Goal: Task Accomplishment & Management: Manage account settings

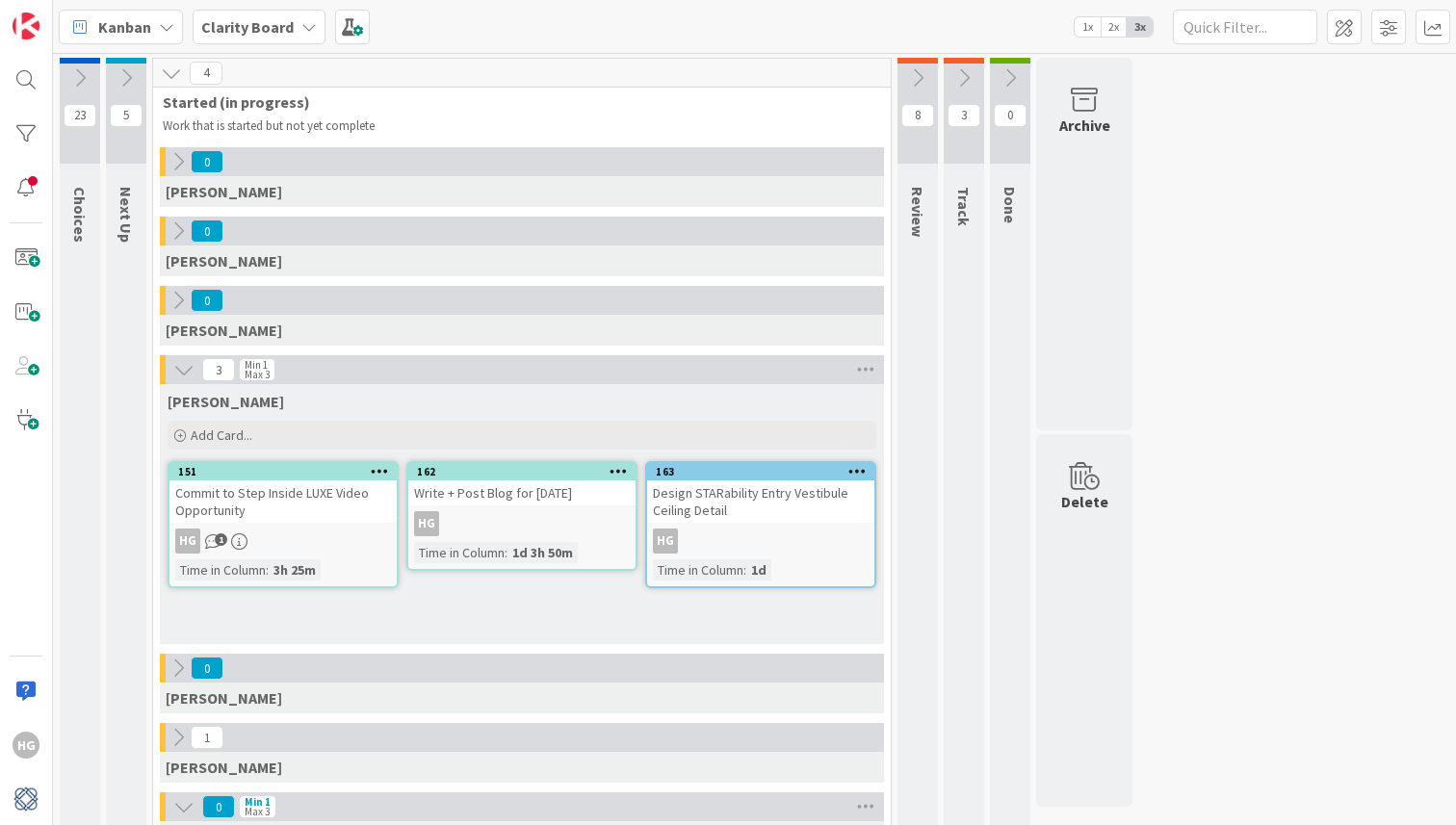
click at [131, 86] on icon at bounding box center [127, 79] width 22 height 22
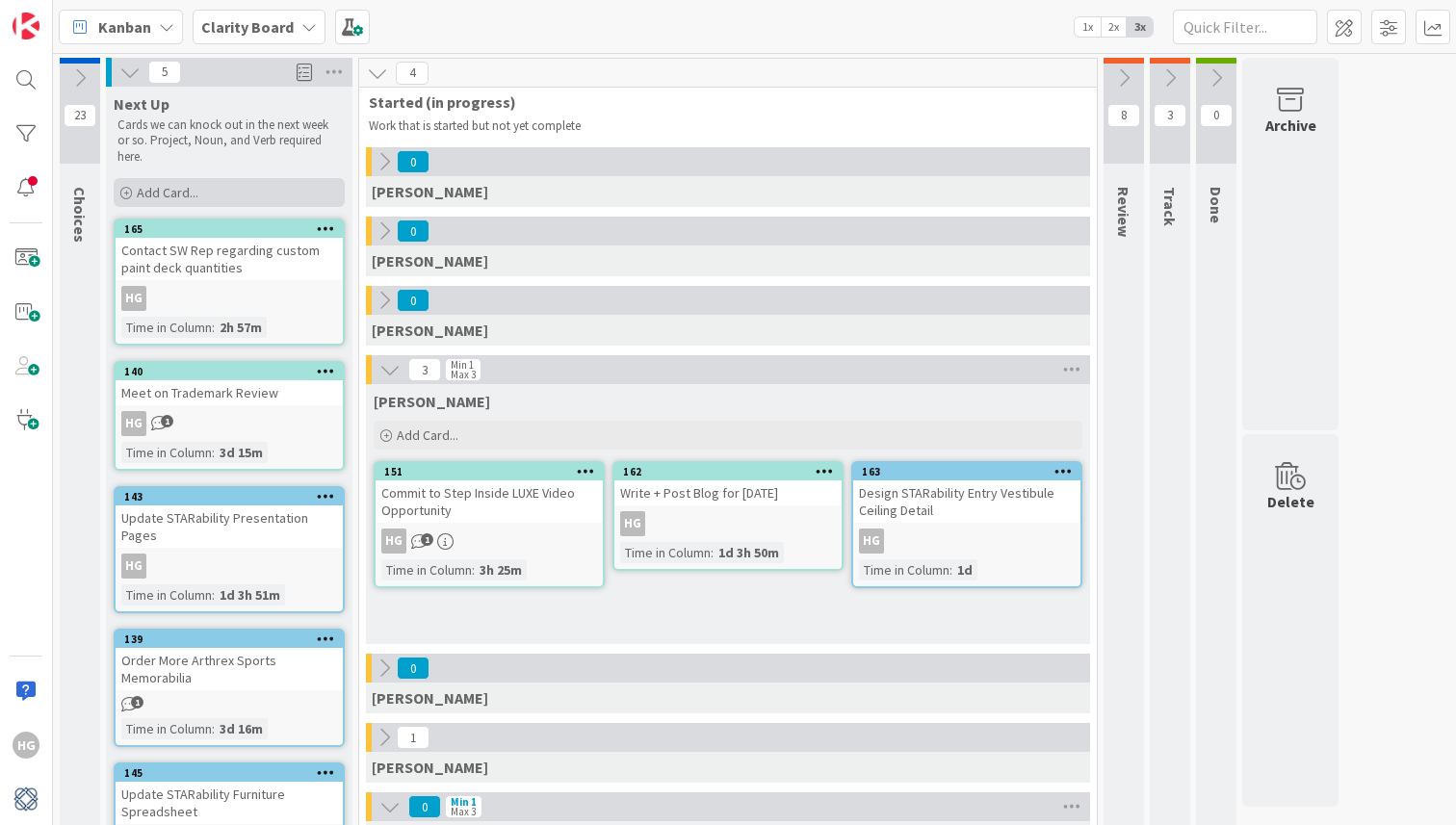
click at [241, 200] on div "Add Card..." at bounding box center [229, 192] width 231 height 28
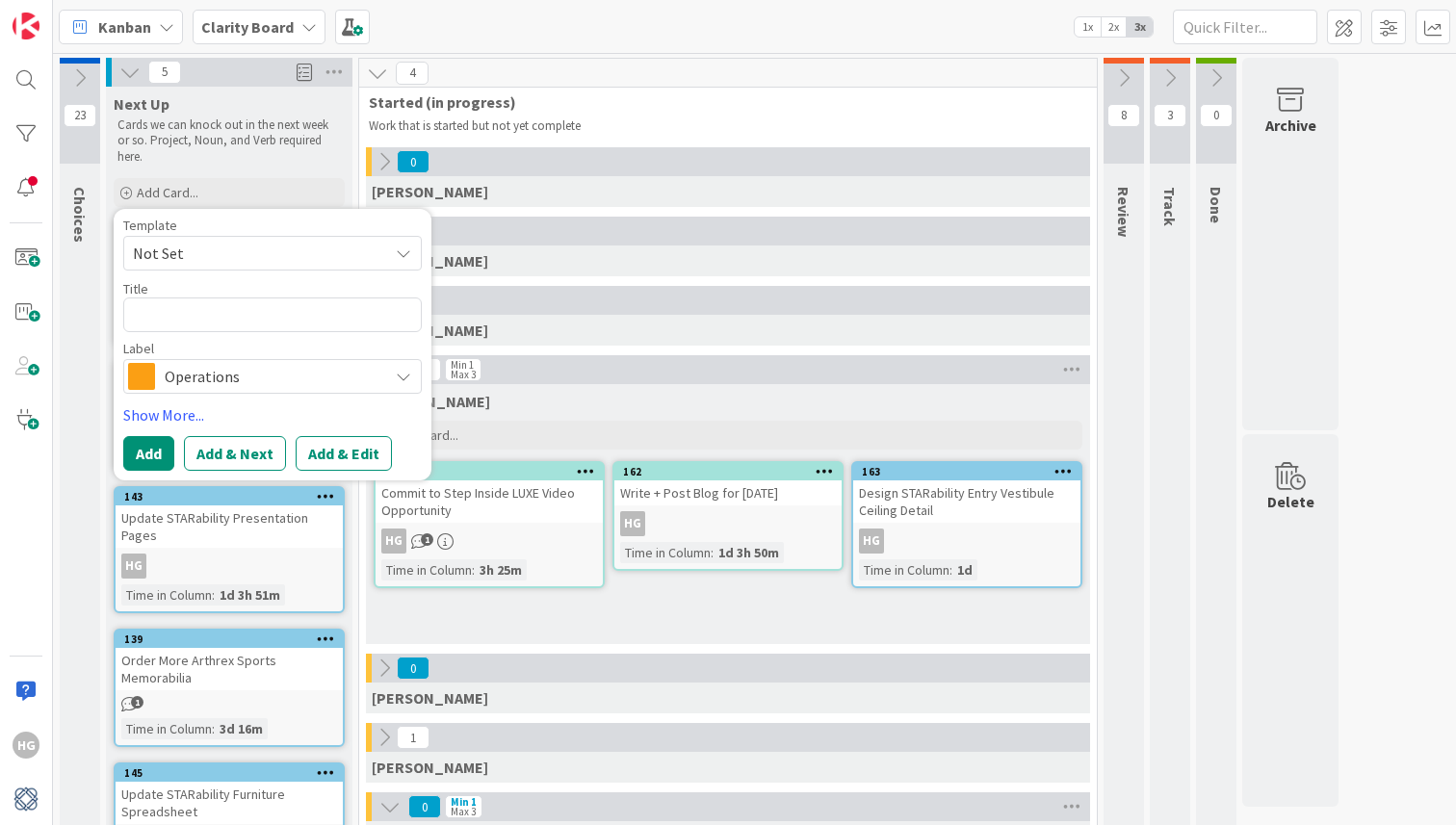
type textarea "x"
type textarea "S"
type textarea "x"
type textarea "Sh"
type textarea "x"
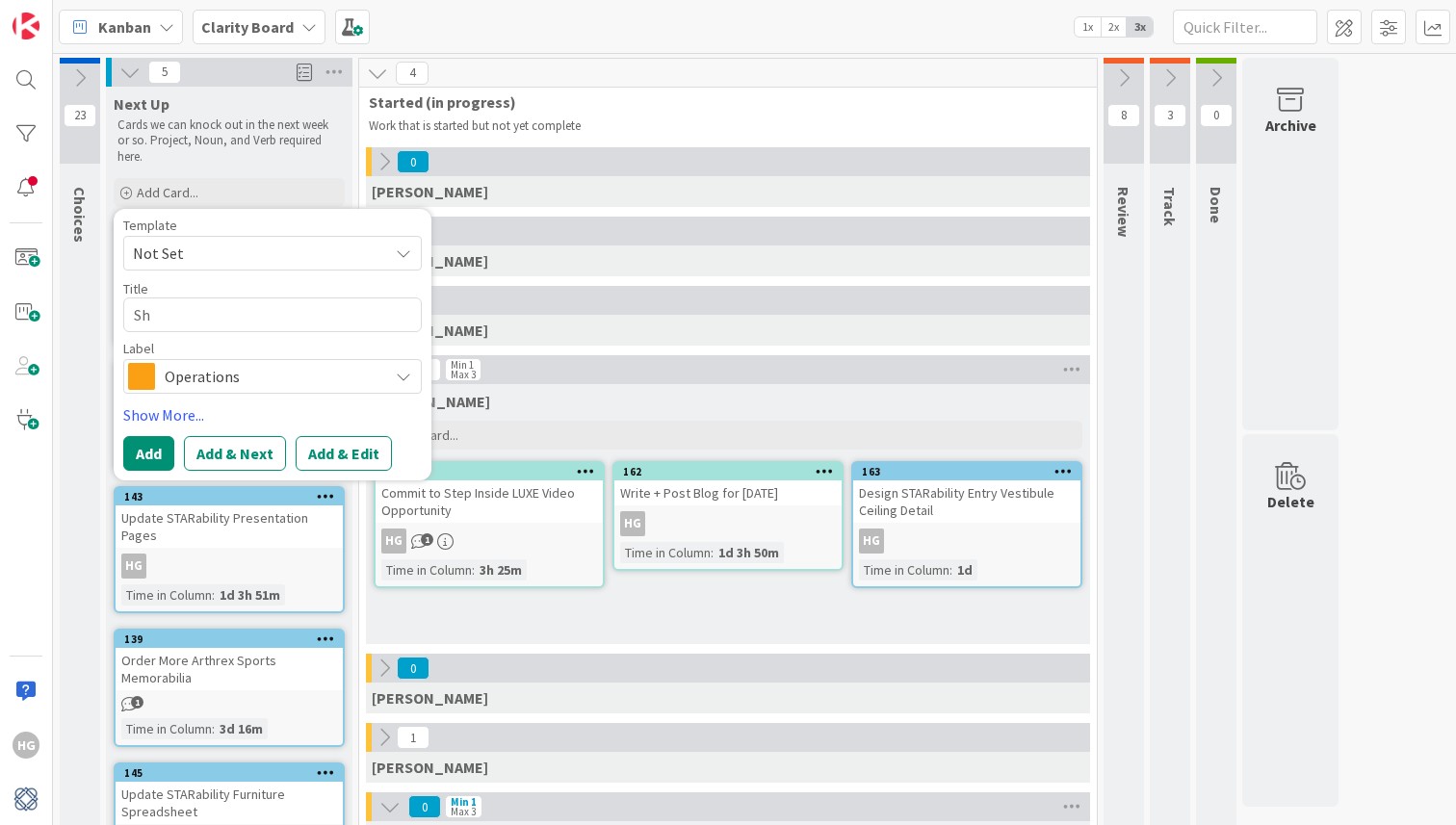
type textarea "Sha"
type textarea "x"
type textarea "Shar"
type textarea "x"
type textarea "Share"
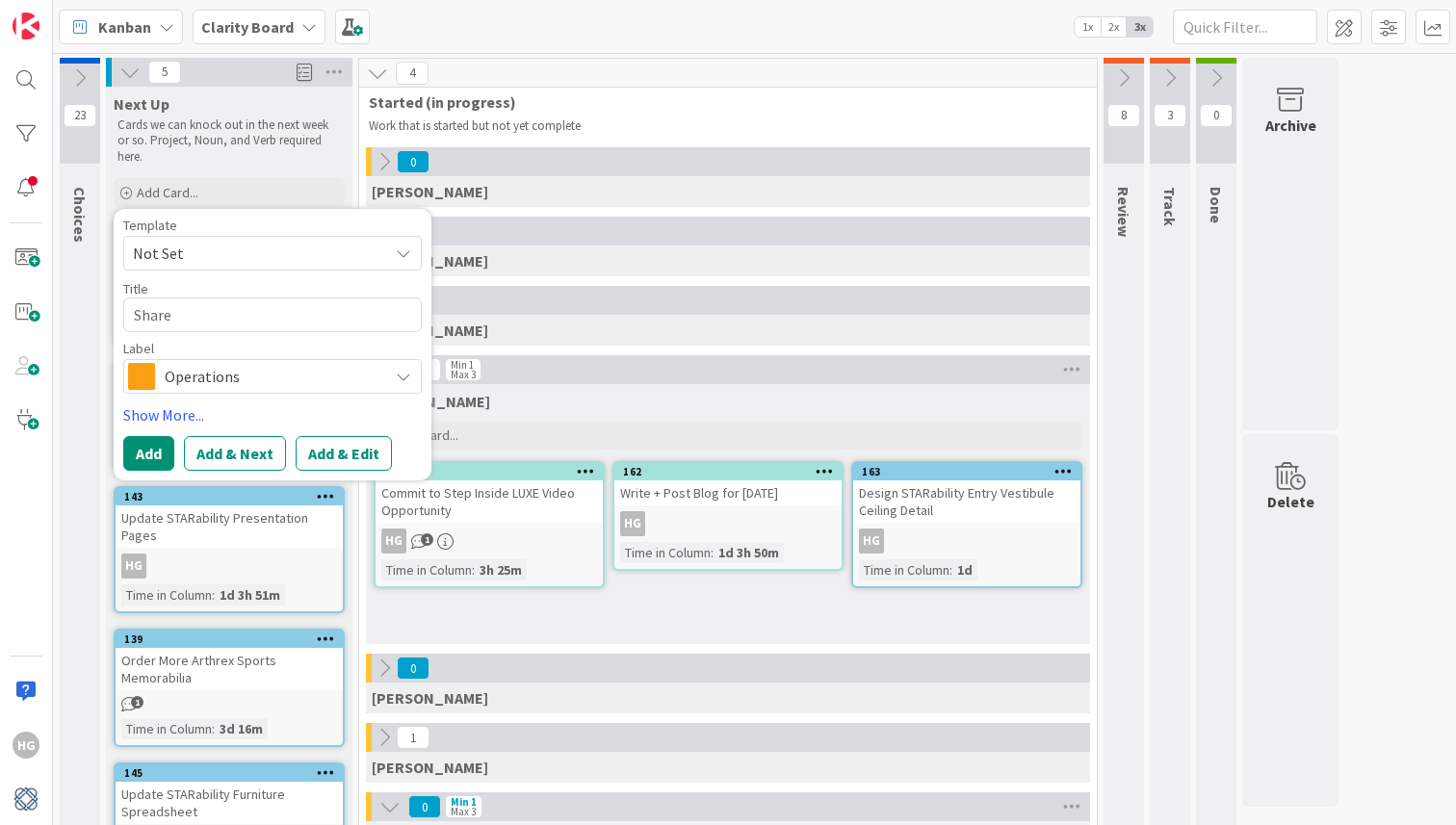
type textarea "x"
type textarea "Share"
type textarea "x"
type textarea "Share o"
type textarea "x"
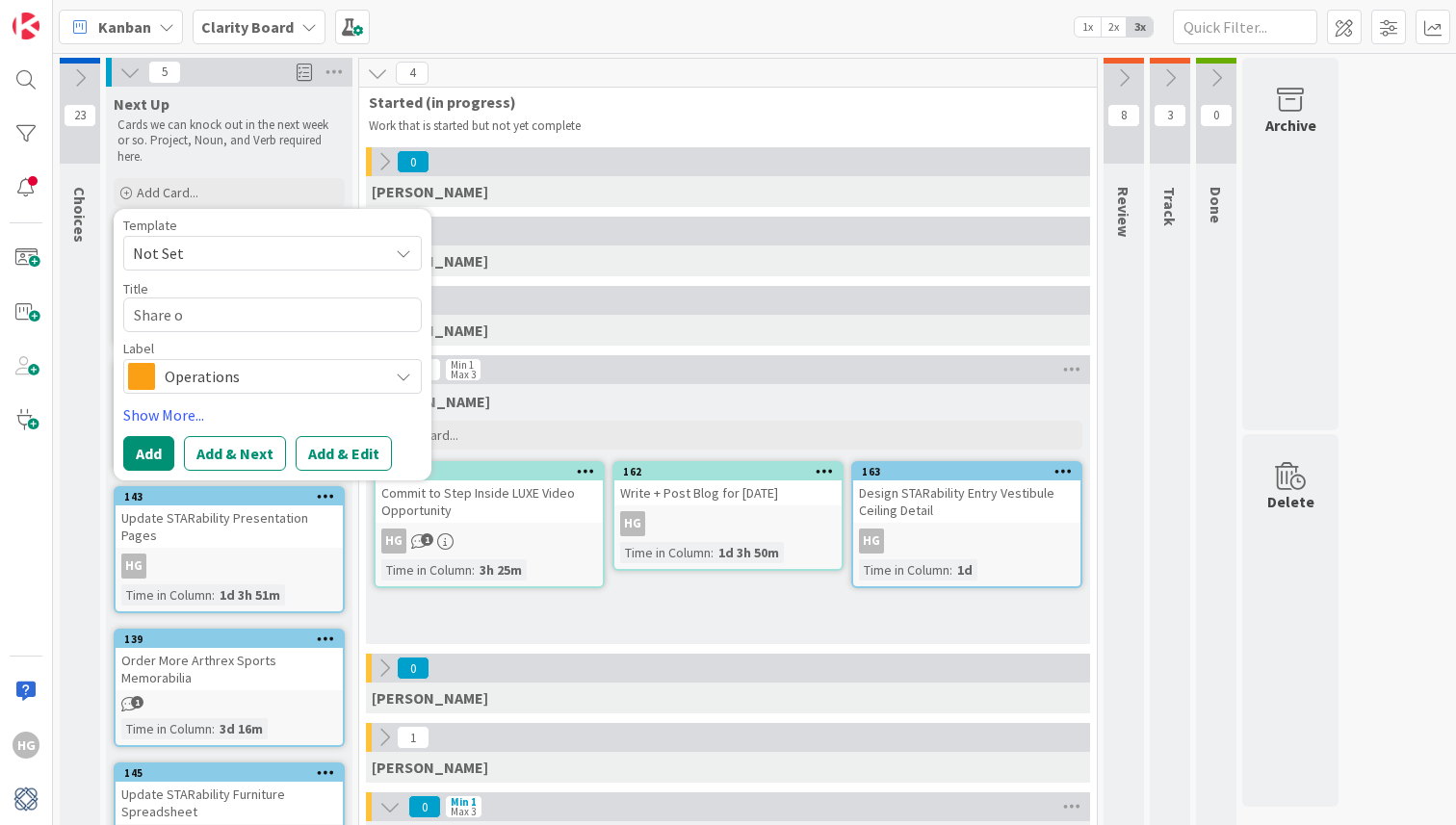
type textarea "Share ol"
type textarea "x"
type textarea "Share old"
type textarea "x"
type textarea "Share old"
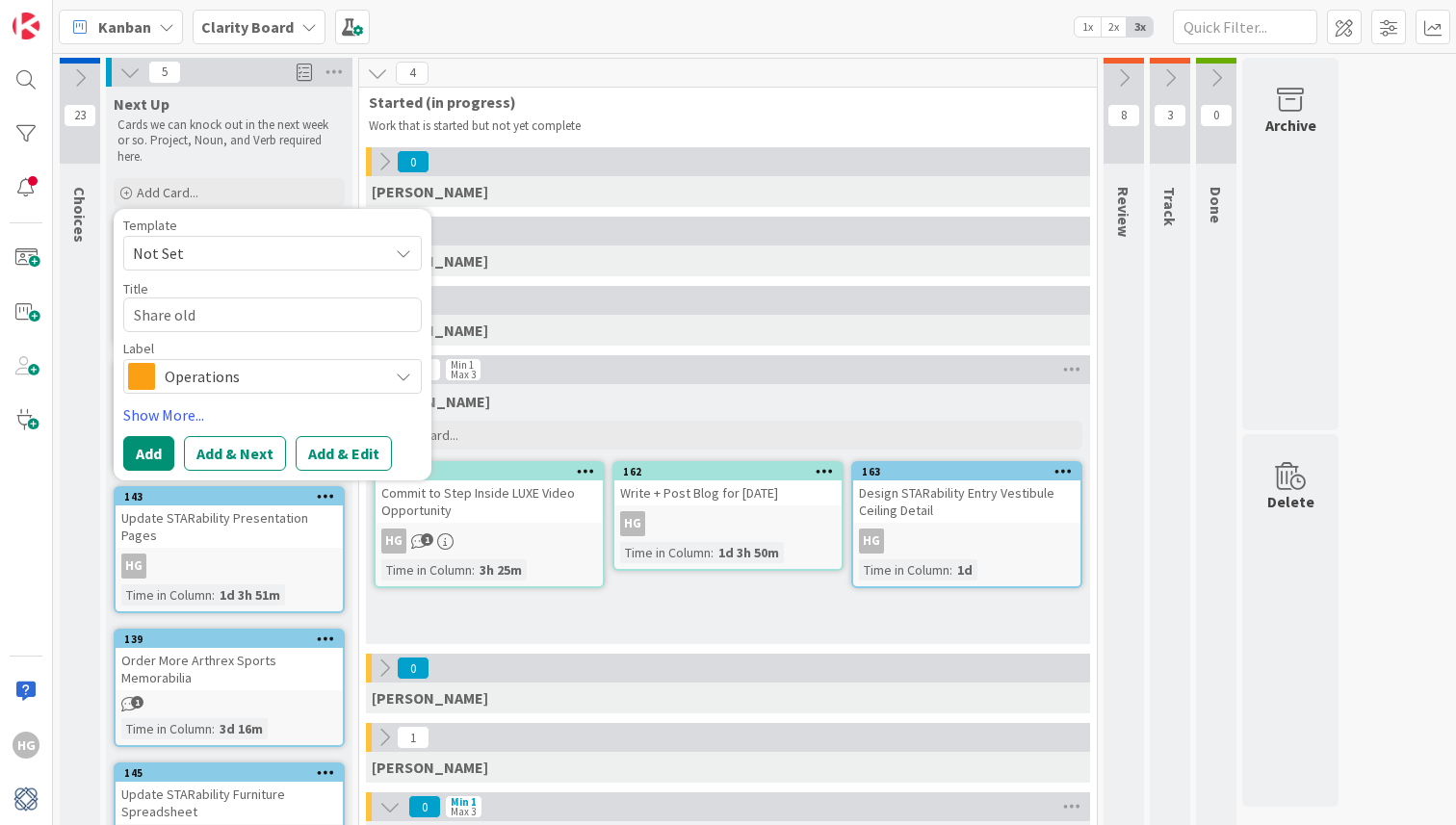
type textarea "x"
type textarea "Share old a"
type textarea "x"
type textarea "Share old"
type textarea "x"
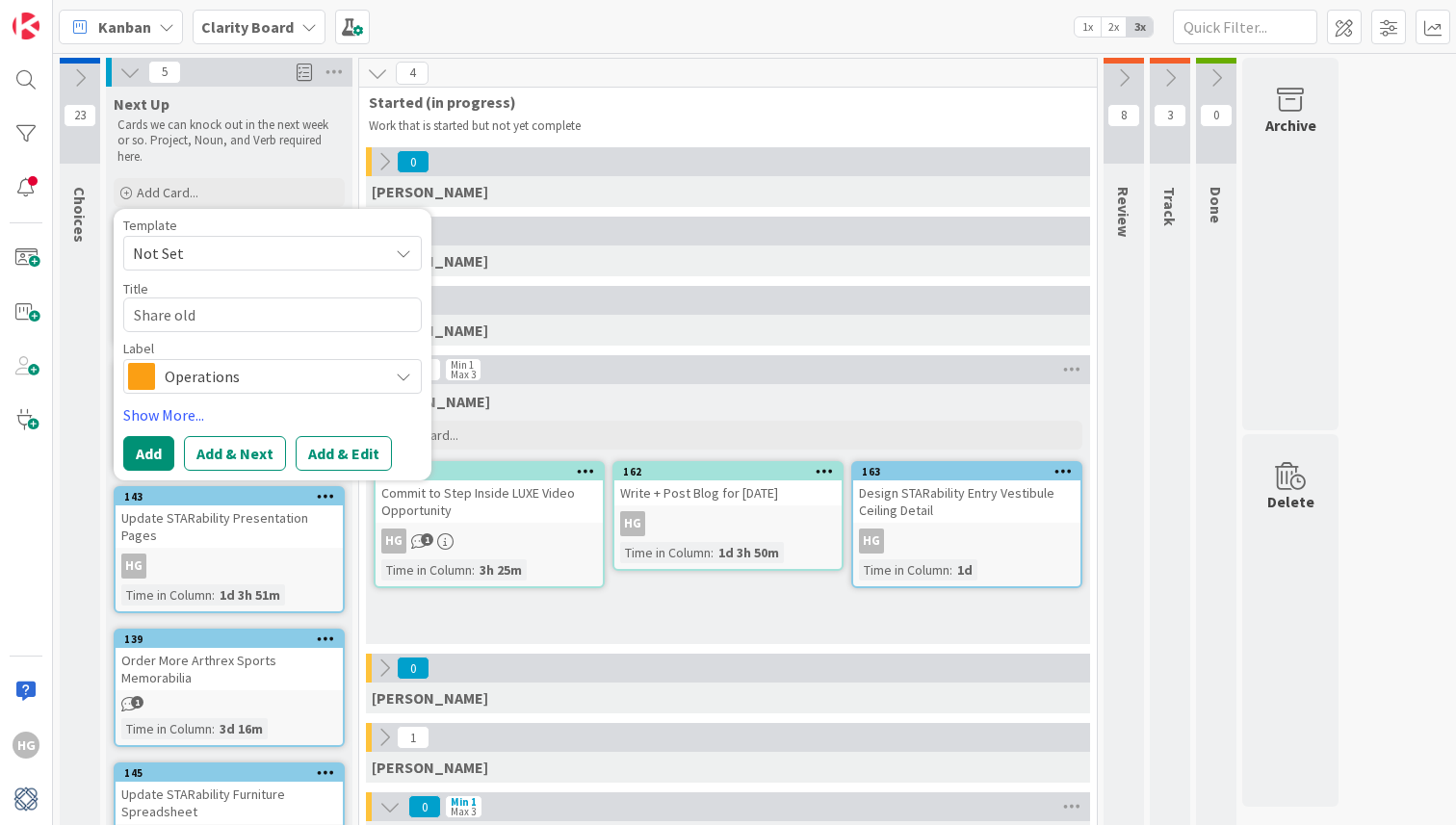
type textarea "Share old"
type textarea "x"
type textarea "Share ol"
type textarea "x"
type textarea "Share o"
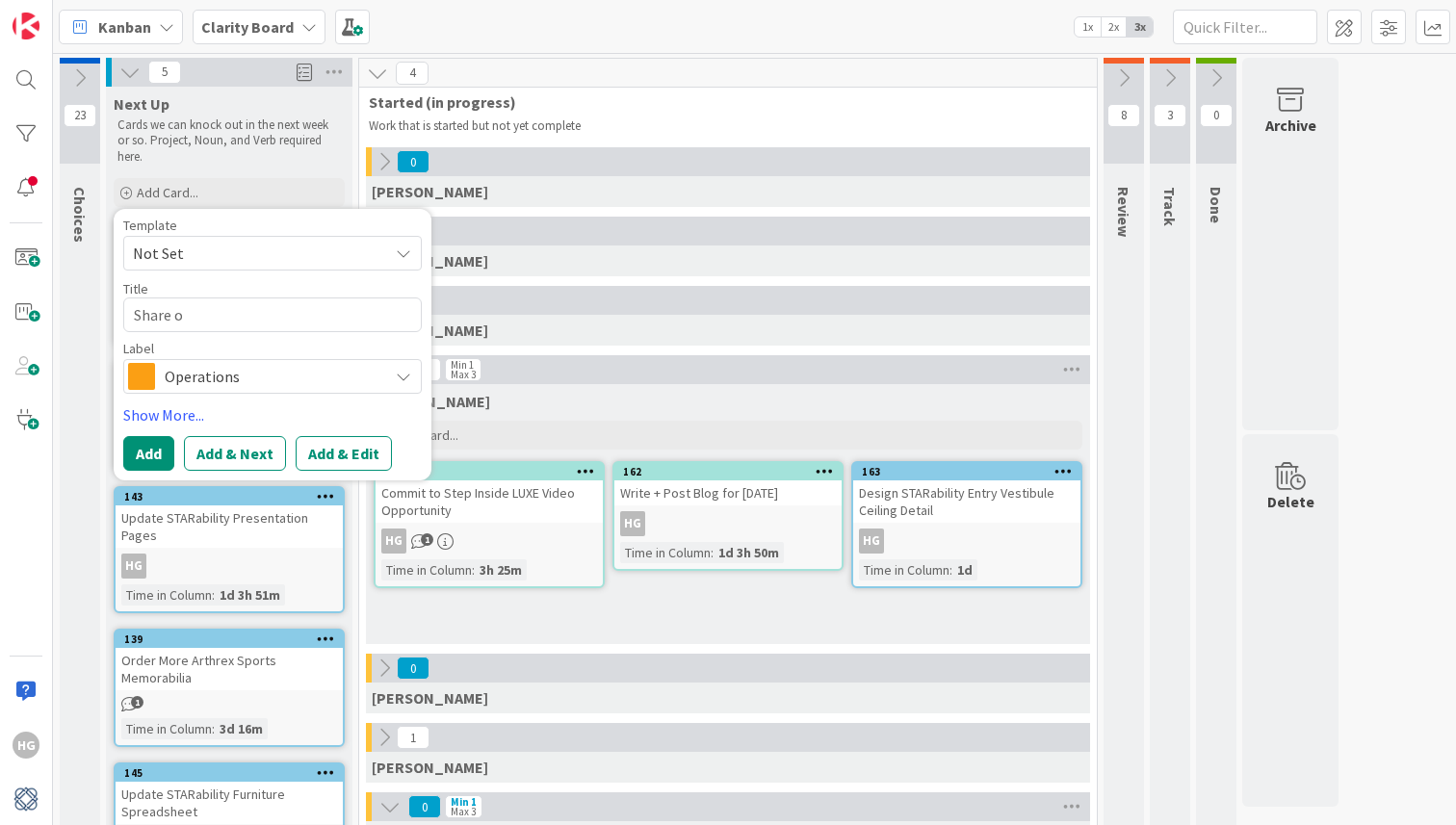
type textarea "x"
type textarea "Share"
type textarea "x"
type textarea "Share O"
type textarea "x"
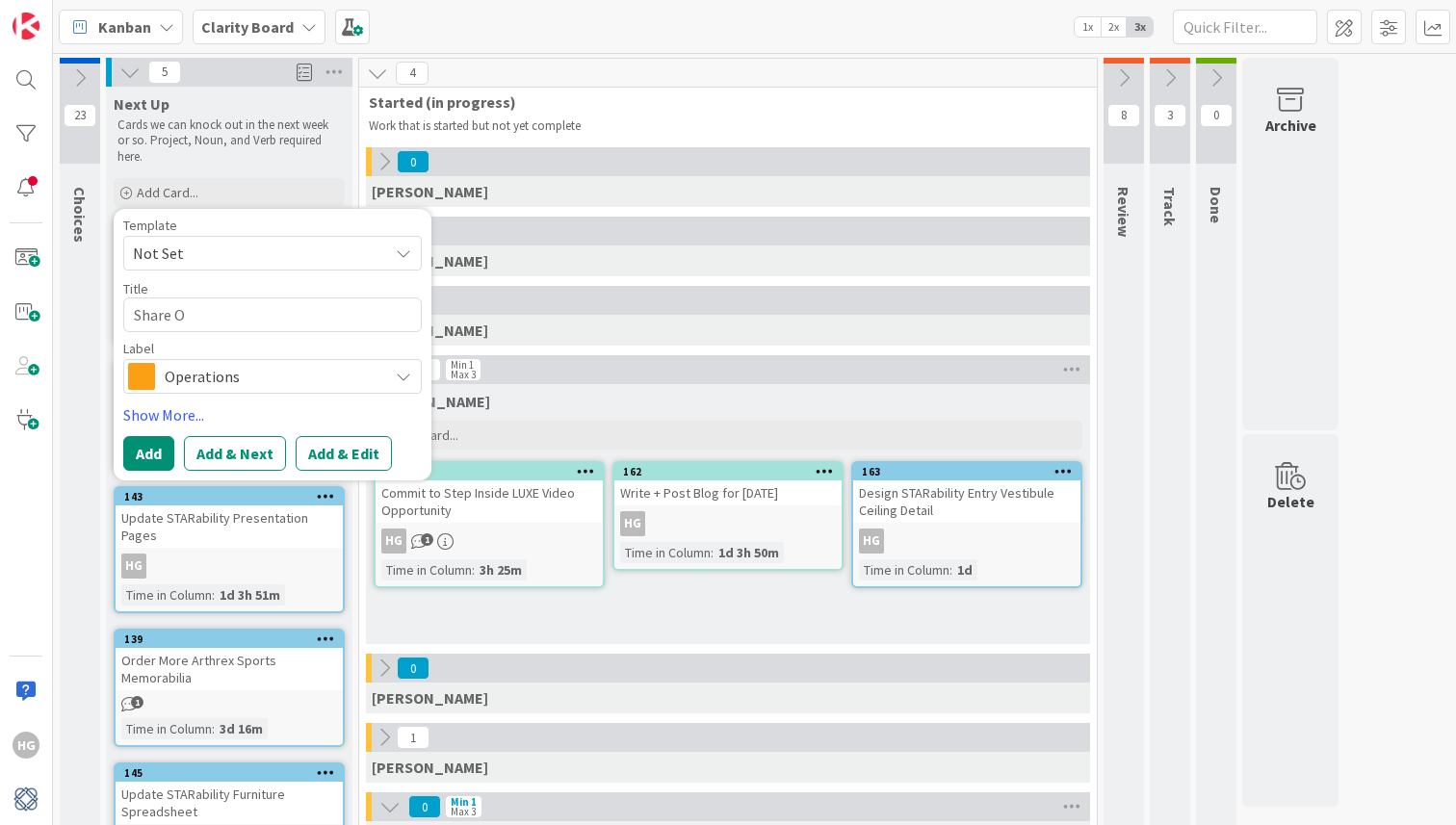
type textarea "Share Ol"
type textarea "x"
type textarea "Share Old"
type textarea "x"
type textarea "Share Old"
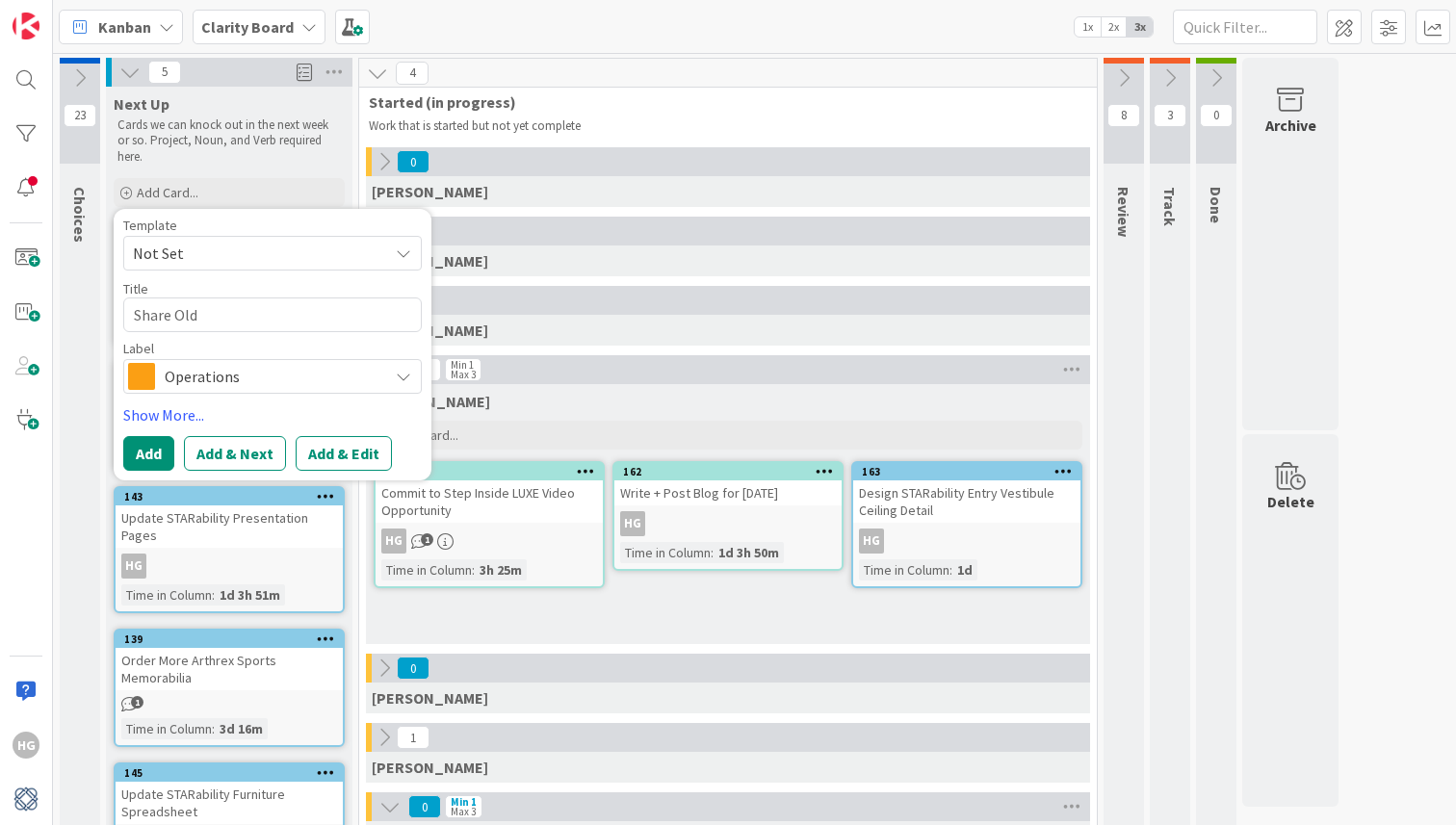
type textarea "x"
type textarea "Share Old A"
type textarea "x"
type textarea "Share Old Ar"
type textarea "x"
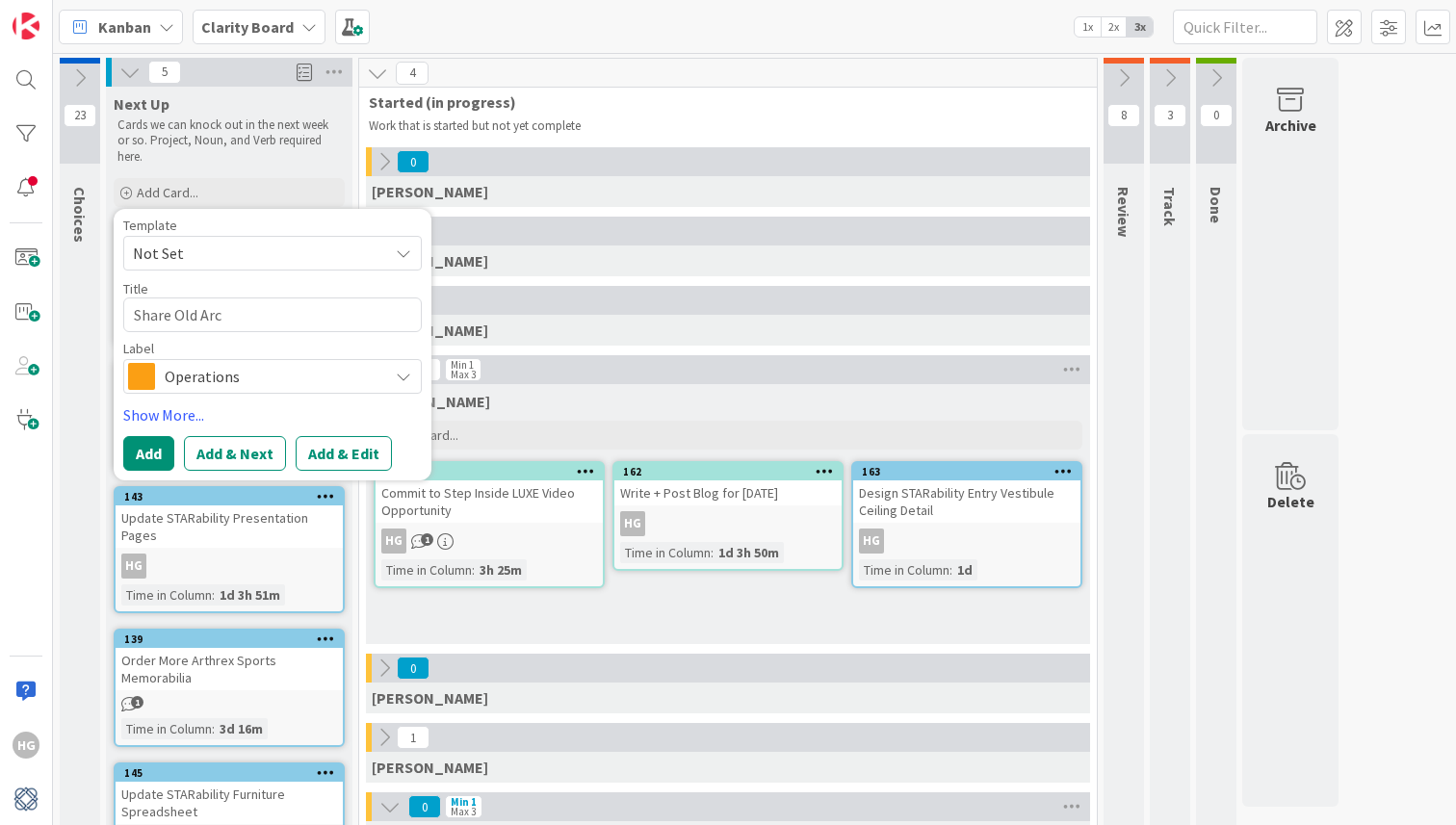
type textarea "Share Old Arch"
type textarea "x"
type textarea "Share Old Archi"
type textarea "x"
type textarea "Share Old Archive"
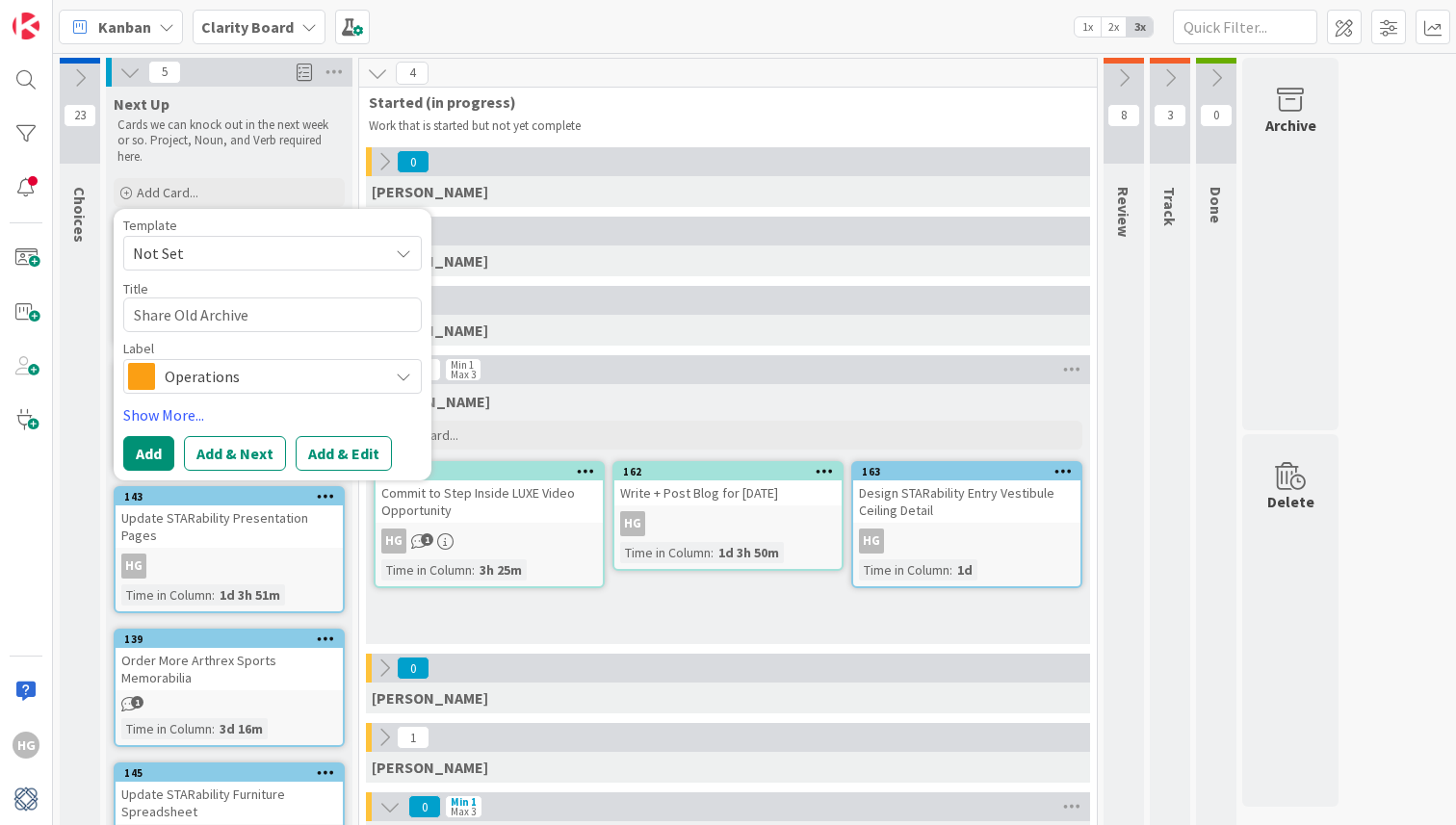
type textarea "x"
type textarea "Share Old Archive"
type textarea "x"
type textarea "Share Old Archive of"
type textarea "x"
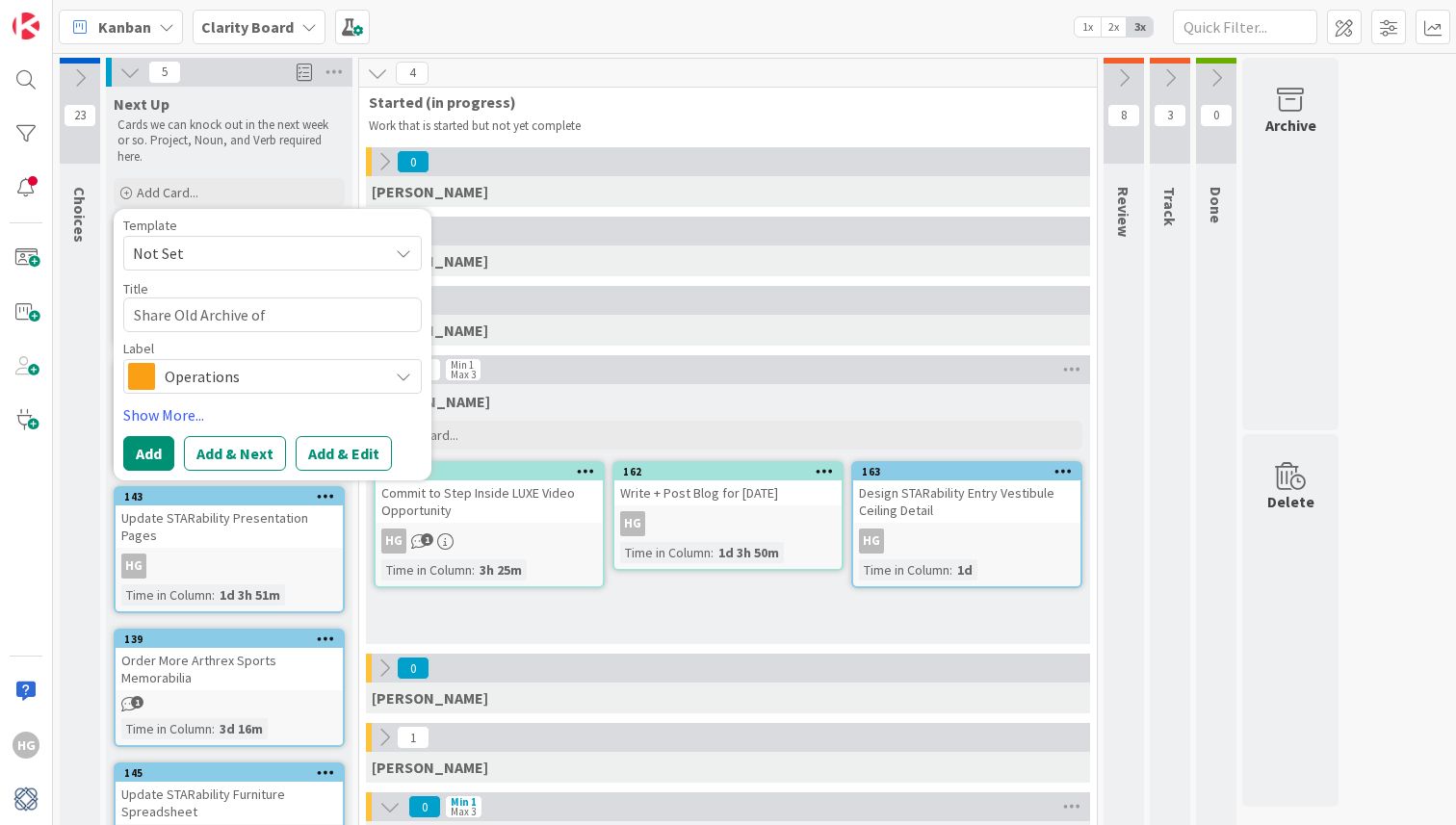
type textarea "Share Old Archive of"
type textarea "x"
type textarea "Share Old Archive of A"
type textarea "x"
type textarea "Share Old Archive of Al"
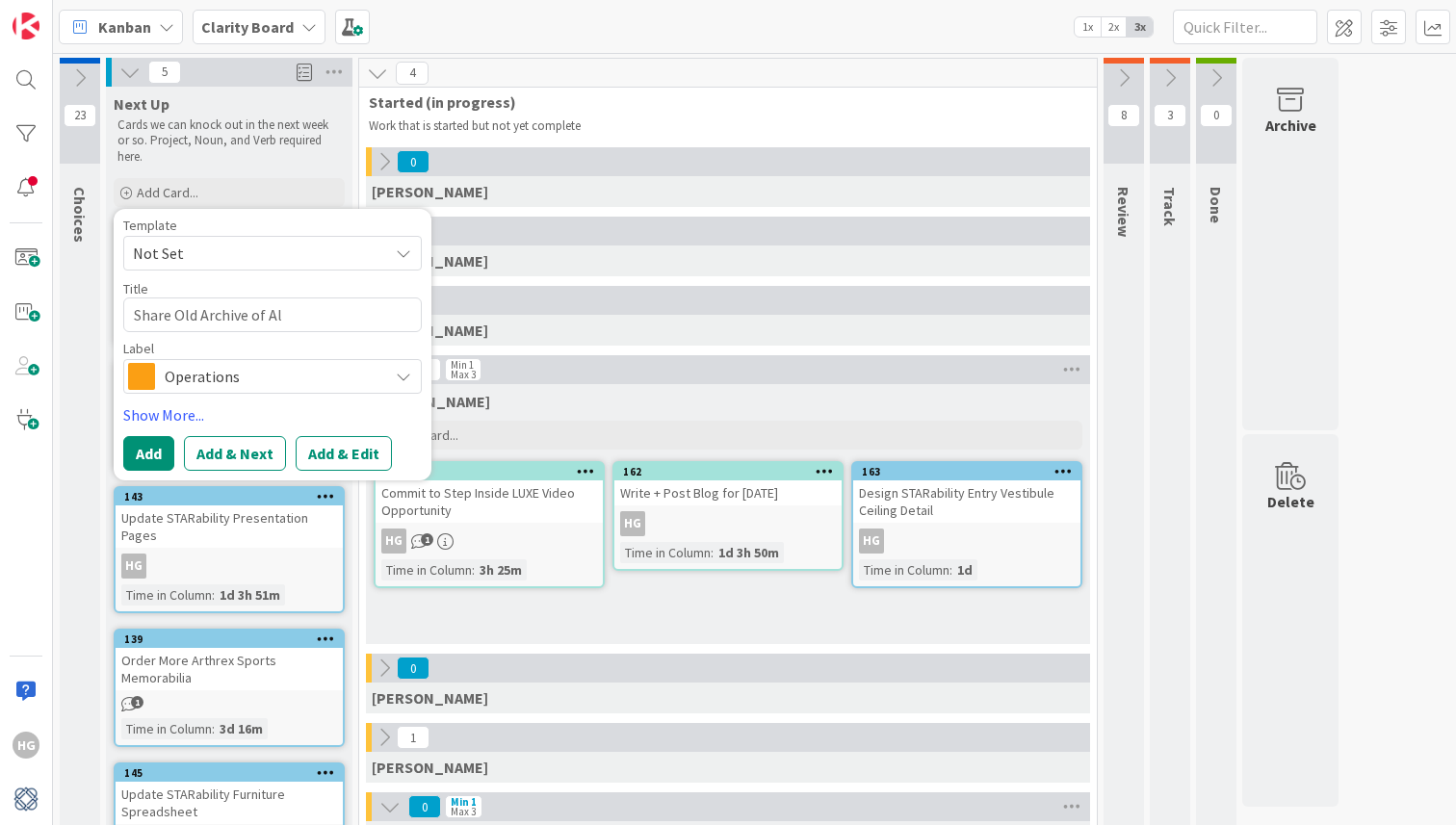
type textarea "x"
type textarea "Share Old Archive of All"
type textarea "x"
type textarea "Share Old Archive of All"
type textarea "x"
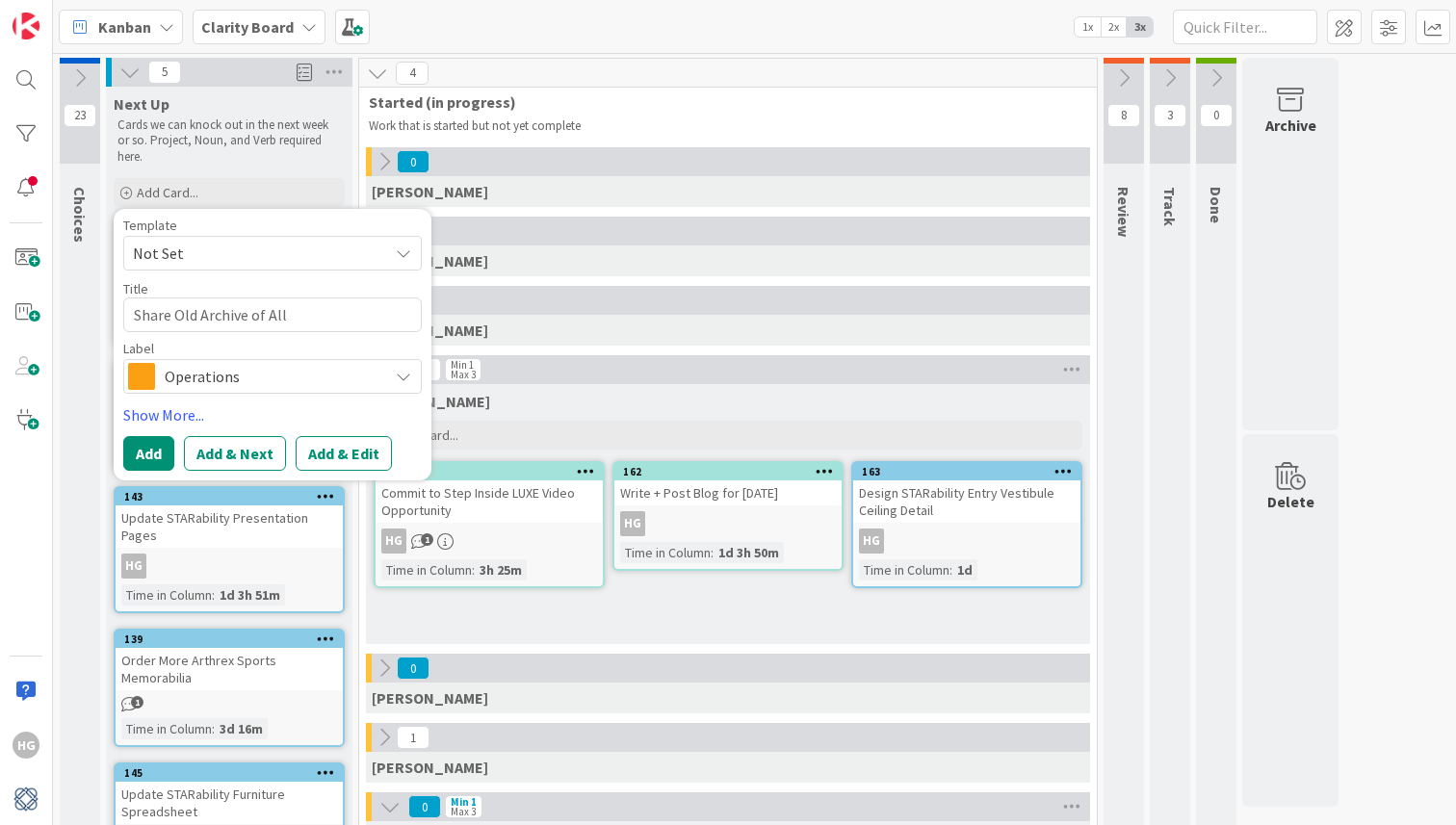
type textarea "Share Old Archive of All P"
type textarea "x"
type textarea "Share Old Archive of All Pr"
type textarea "x"
type textarea "Share Old Archive of All Pro"
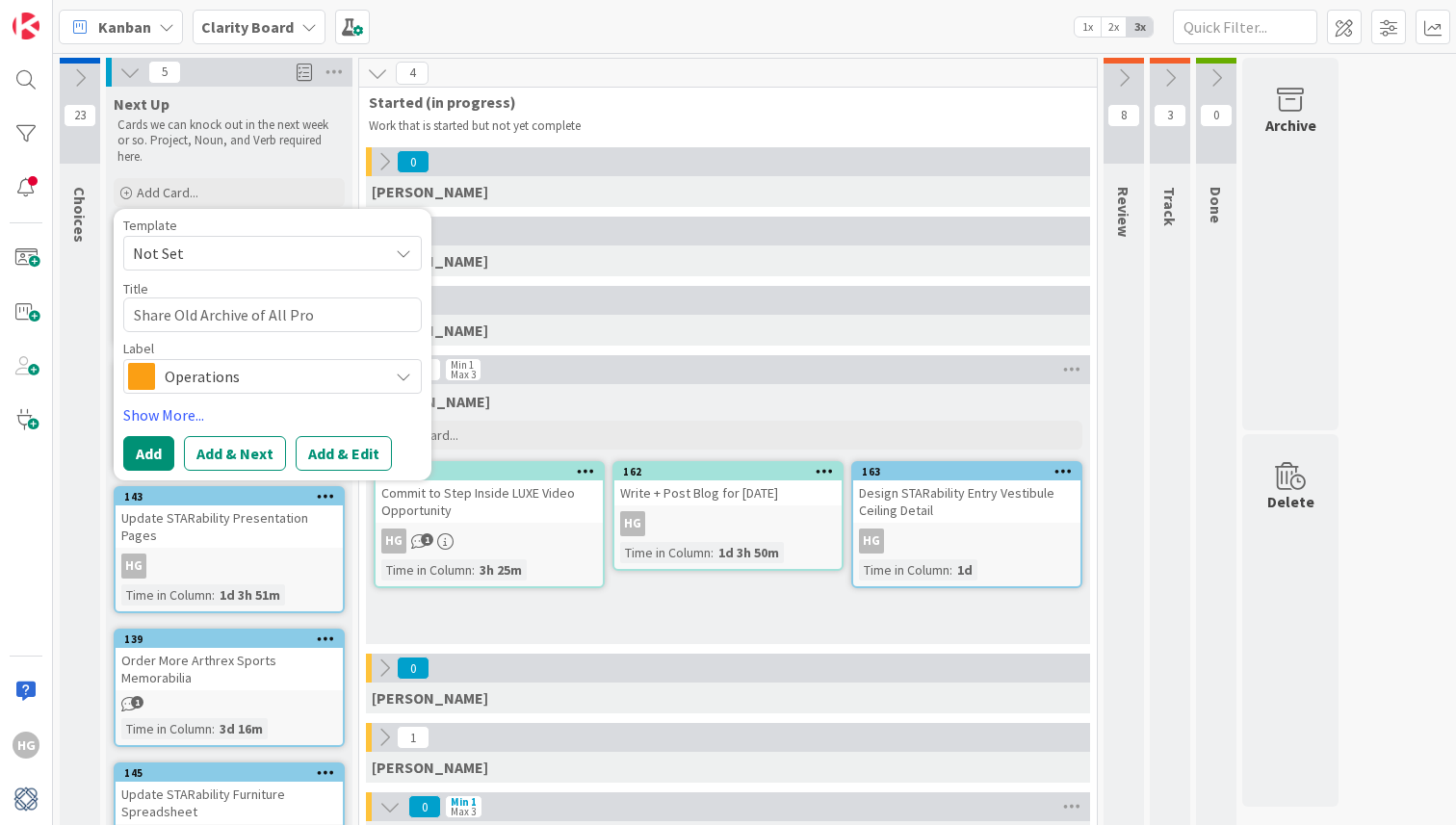
type textarea "x"
type textarea "Share Old Archive of All Proj"
type textarea "x"
type textarea "Share Old Archive of All Proje"
type textarea "x"
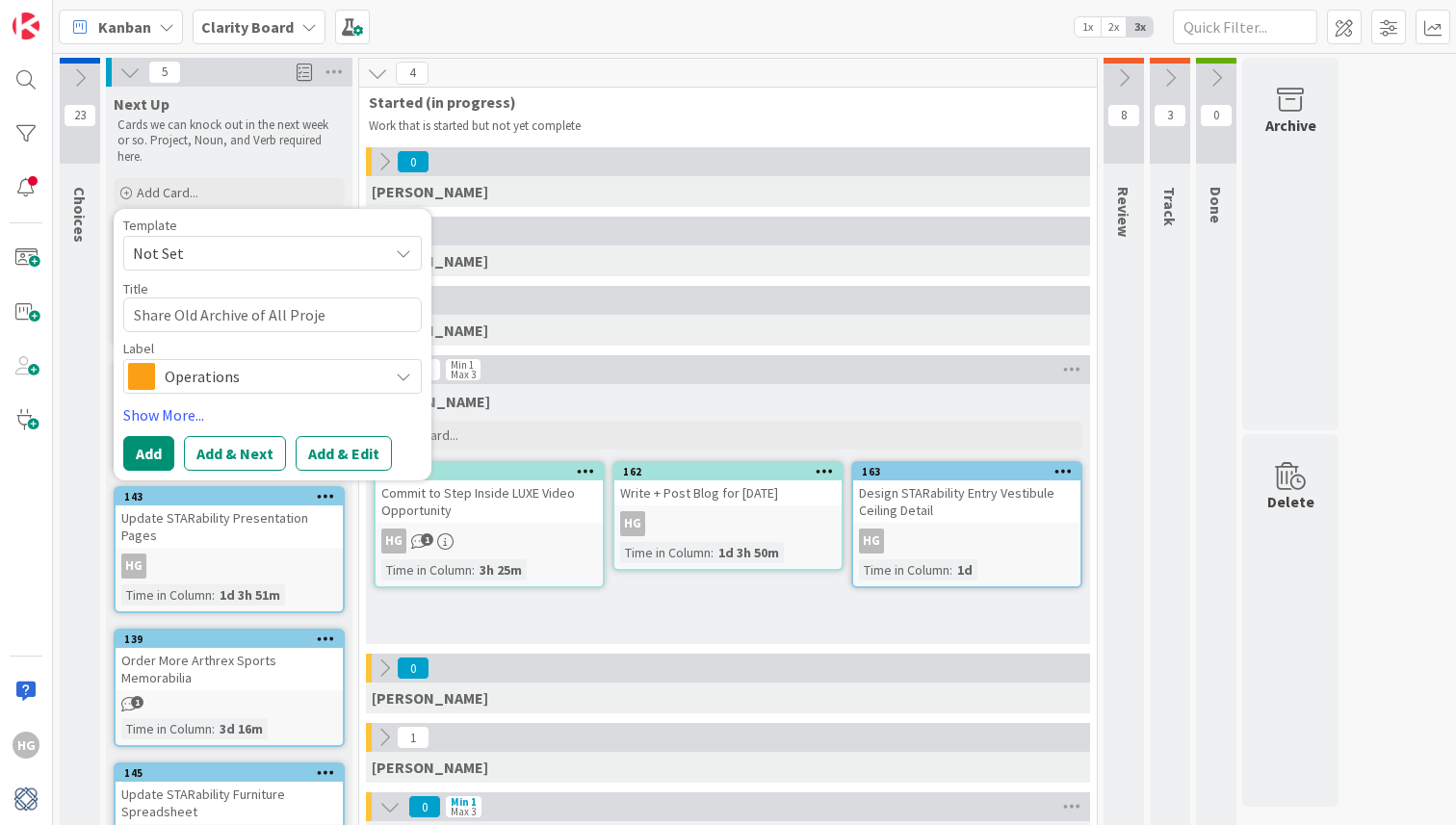
type textarea "Share Old Archive of All Projec"
type textarea "x"
type textarea "Share Old Archive of All Project"
type textarea "x"
type textarea "Share Old Archive of All Project"
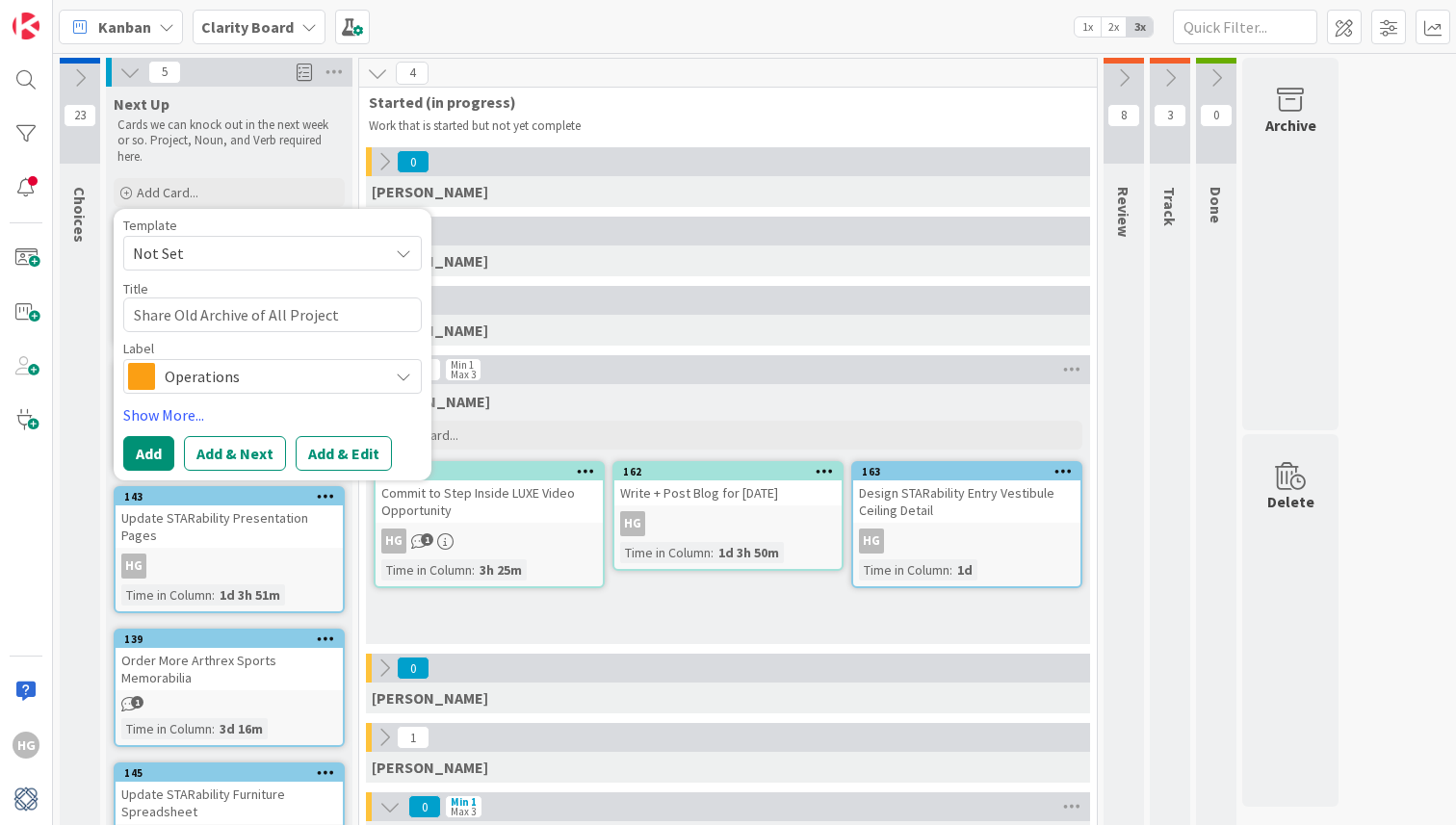
type textarea "x"
type textarea "Share Old Archive of All Project P"
type textarea "x"
type textarea "Share Old Archive of All Project Pr"
type textarea "x"
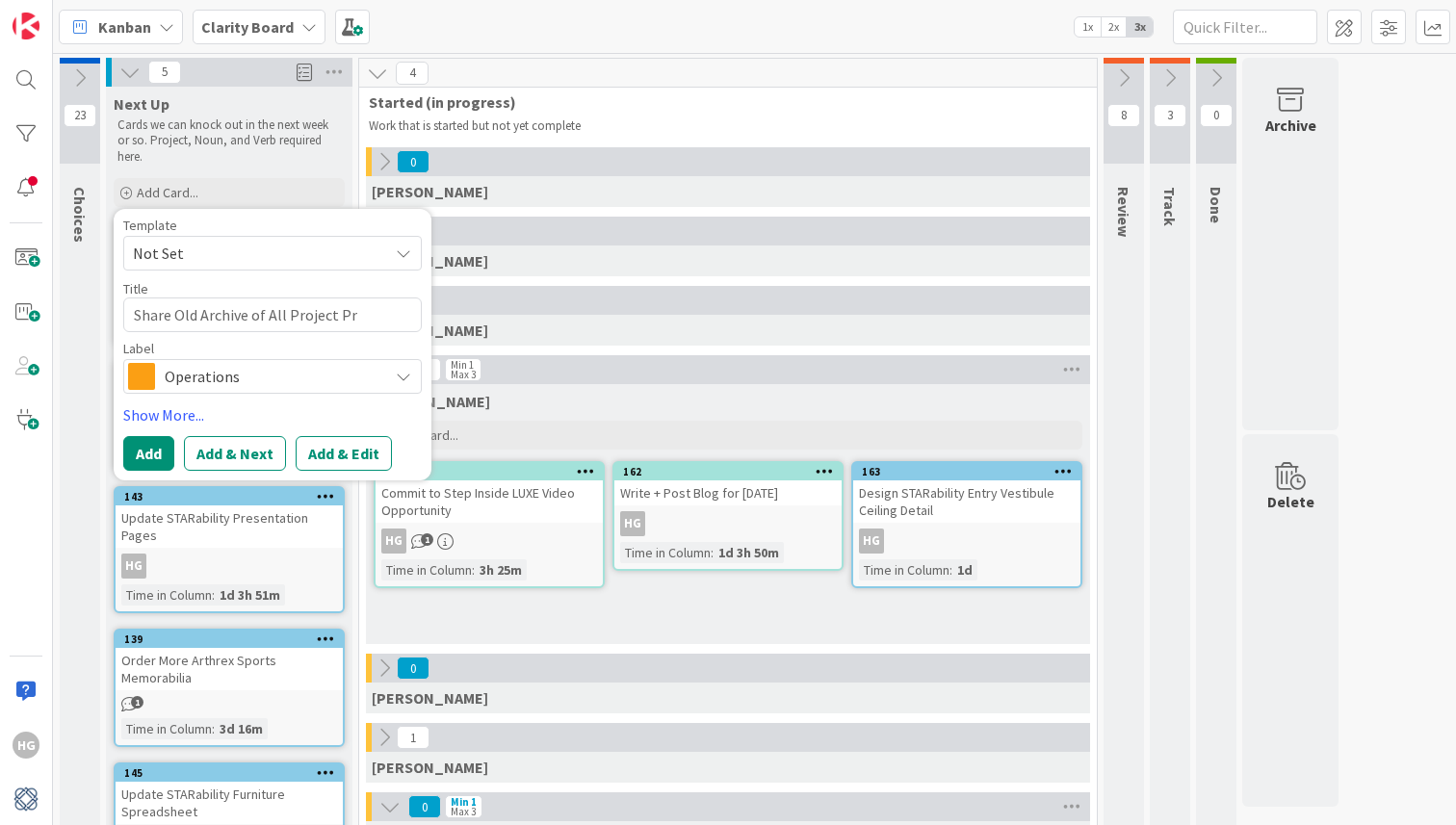
type textarea "Share Old Archive of All Project P"
type textarea "x"
type textarea "Share Old Archive of All Project Ph"
type textarea "x"
type textarea "Share Old Archive of All Project Phot"
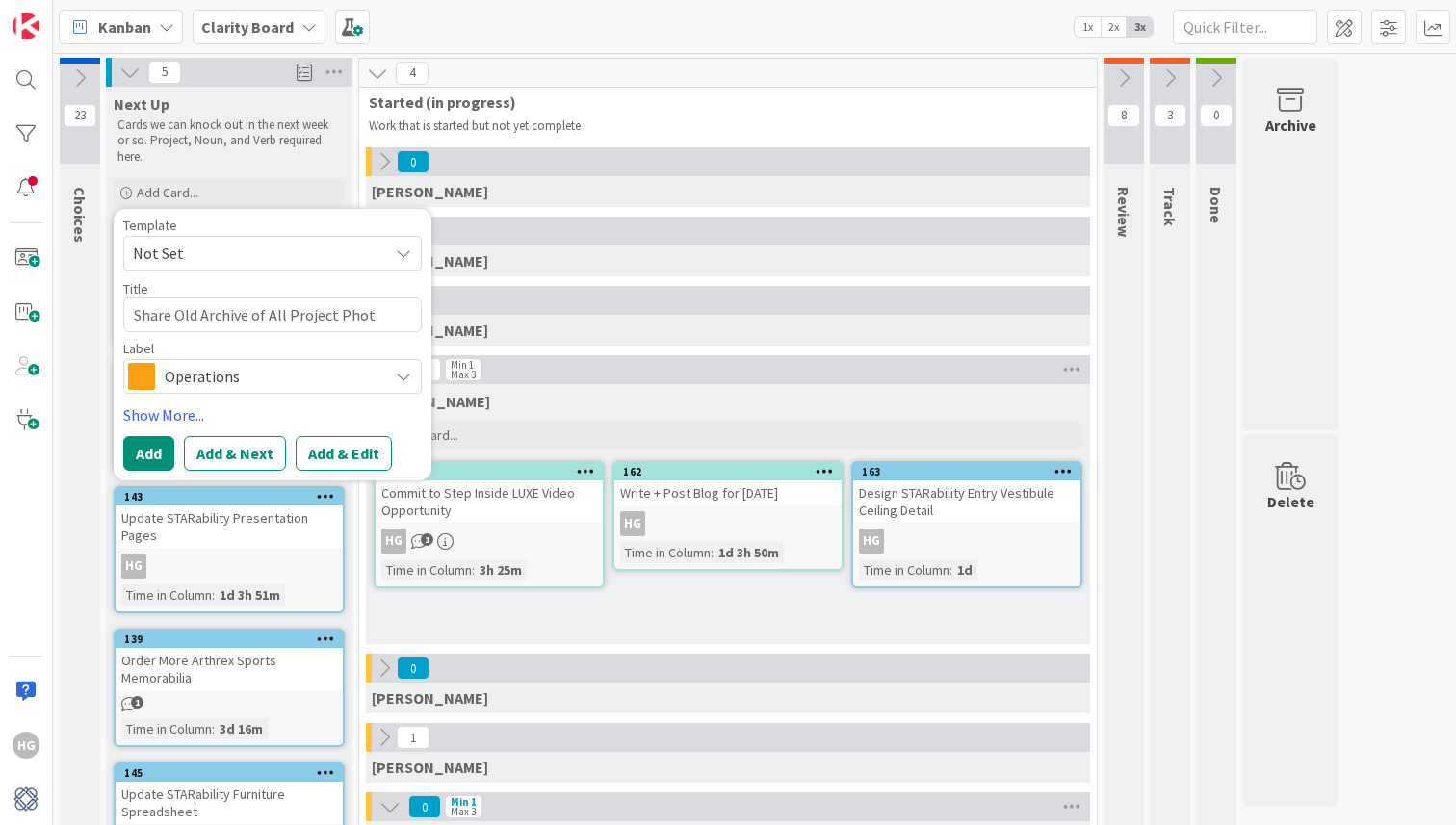
type textarea "x"
type textarea "Share Old Archive of All Project Photo"
type textarea "x"
type textarea "Share Old Archive of All Project Photos"
click at [173, 257] on span "Not Set" at bounding box center [252, 252] width 241 height 25
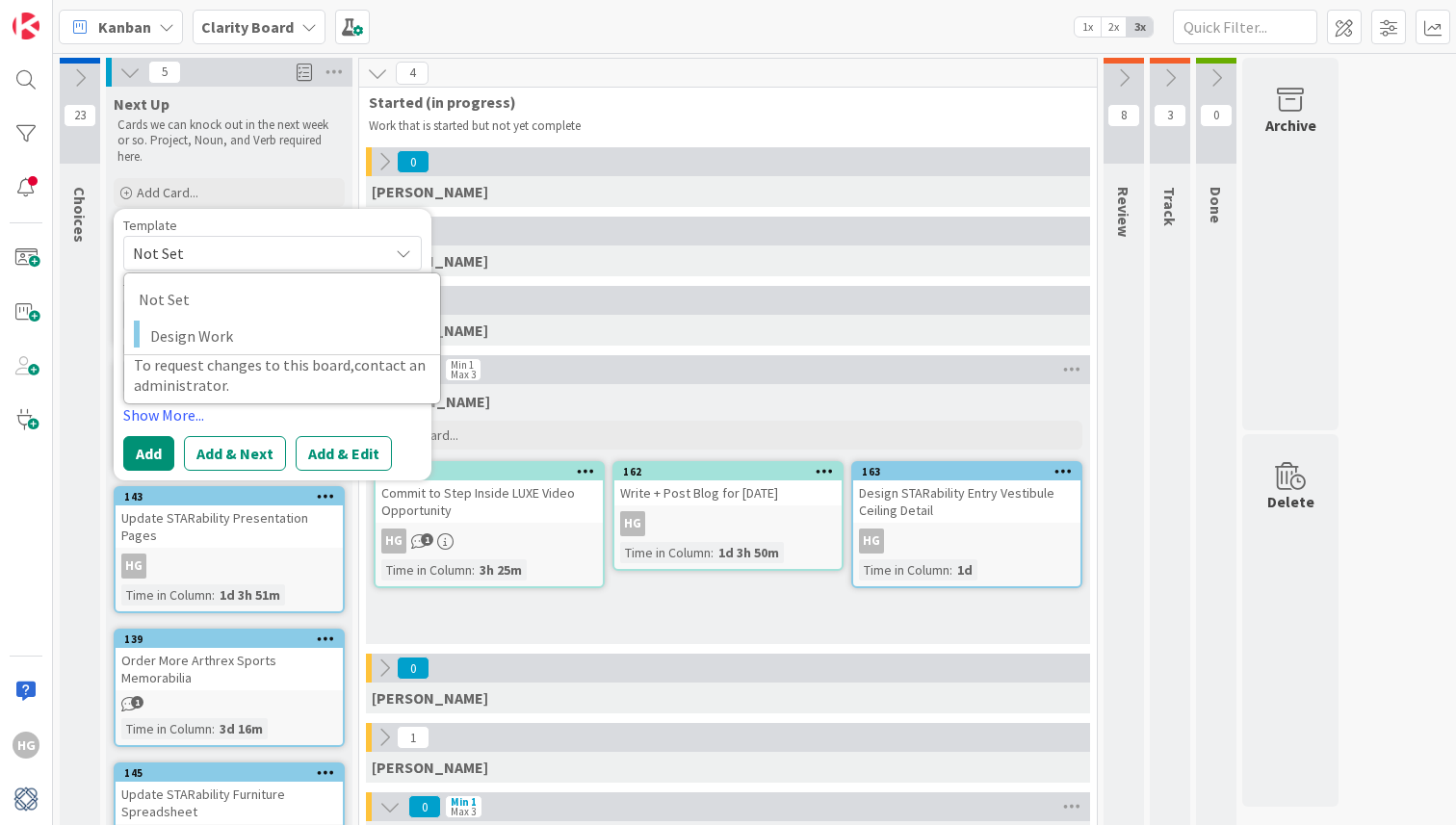
click at [249, 252] on span "Not Set" at bounding box center [252, 252] width 241 height 25
click at [213, 368] on span "Operations" at bounding box center [272, 375] width 214 height 27
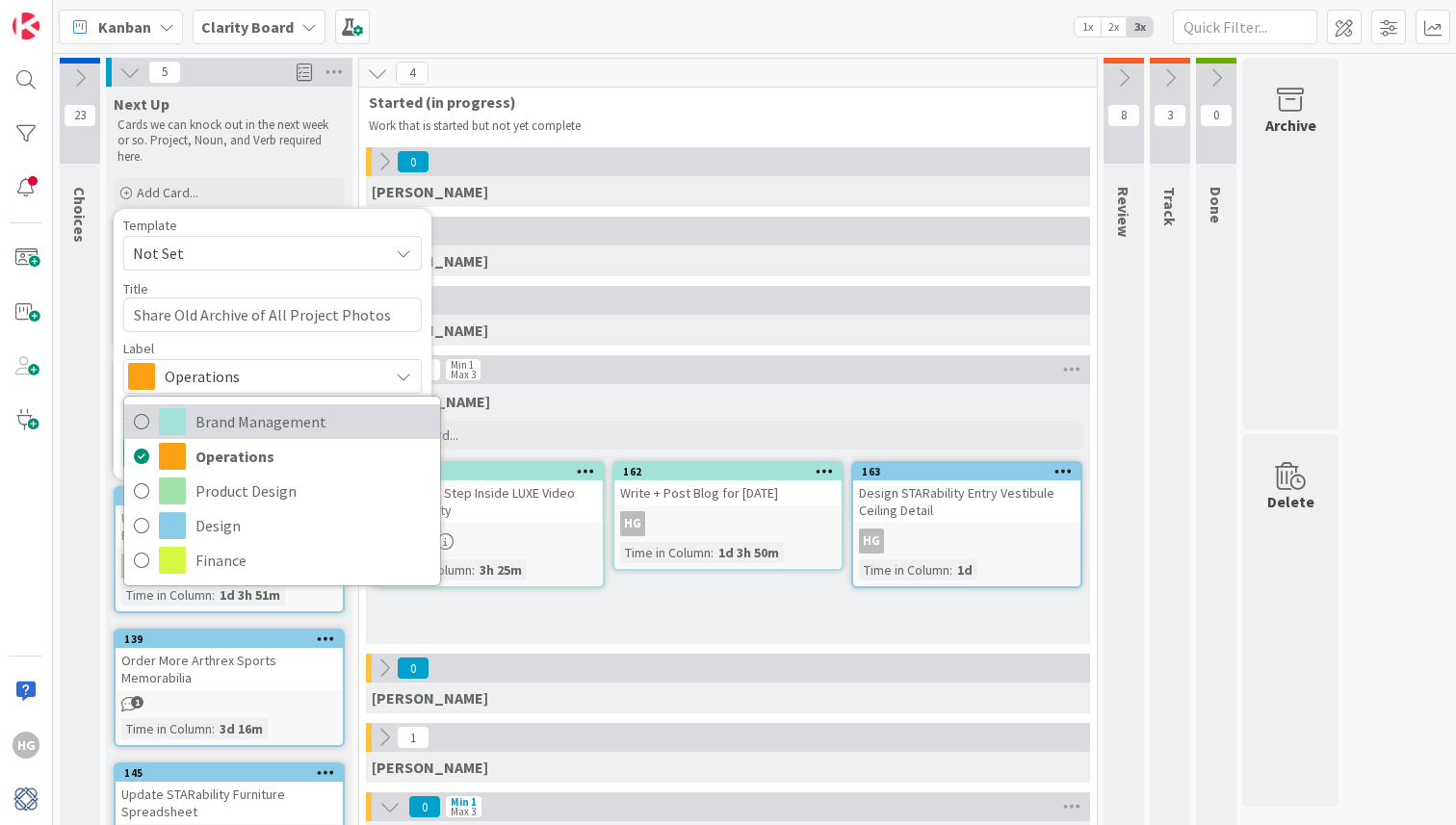
click at [218, 434] on span "Brand Management" at bounding box center [312, 421] width 235 height 28
type textarea "x"
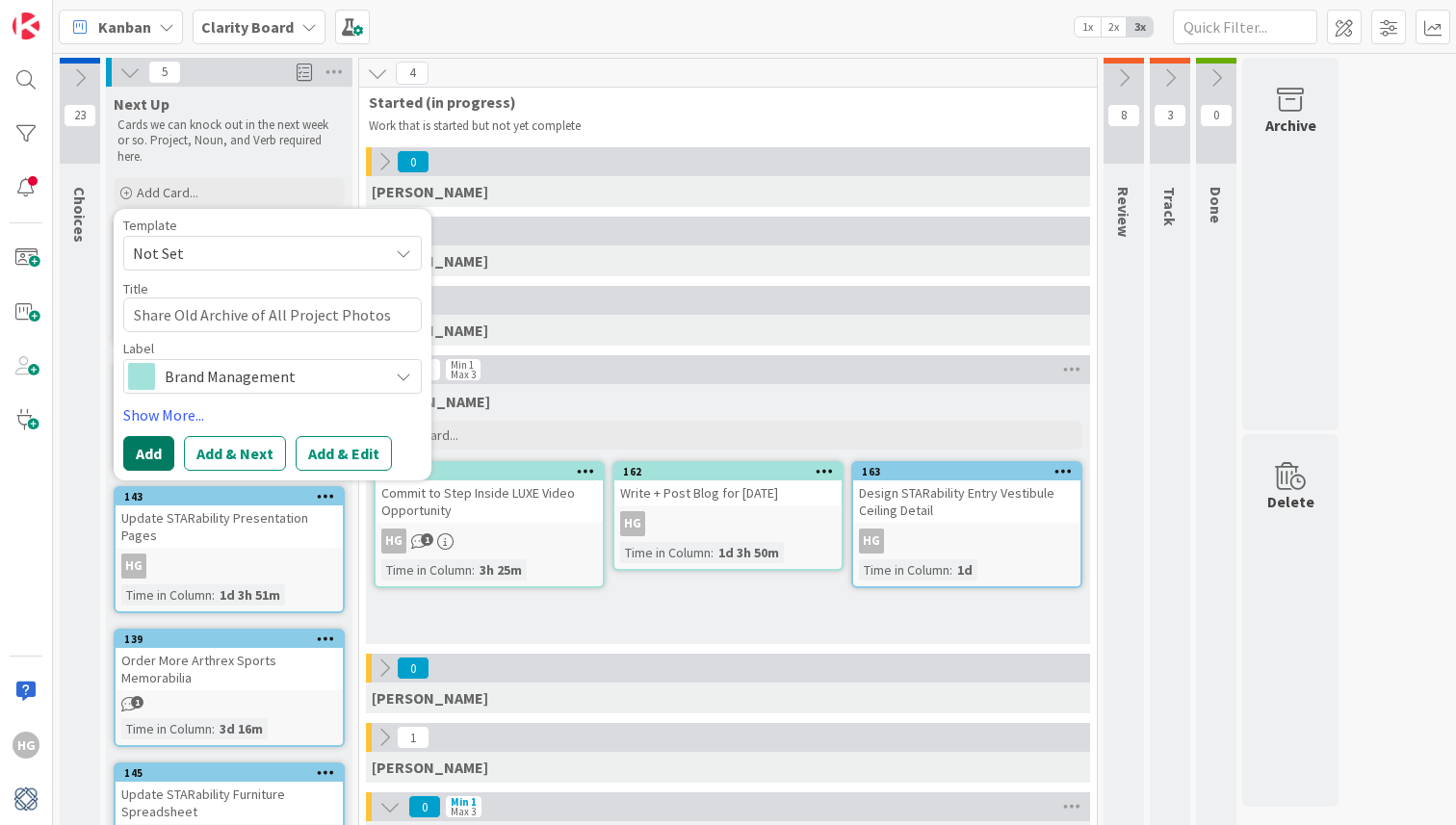
click at [154, 456] on button "Add" at bounding box center [148, 453] width 51 height 34
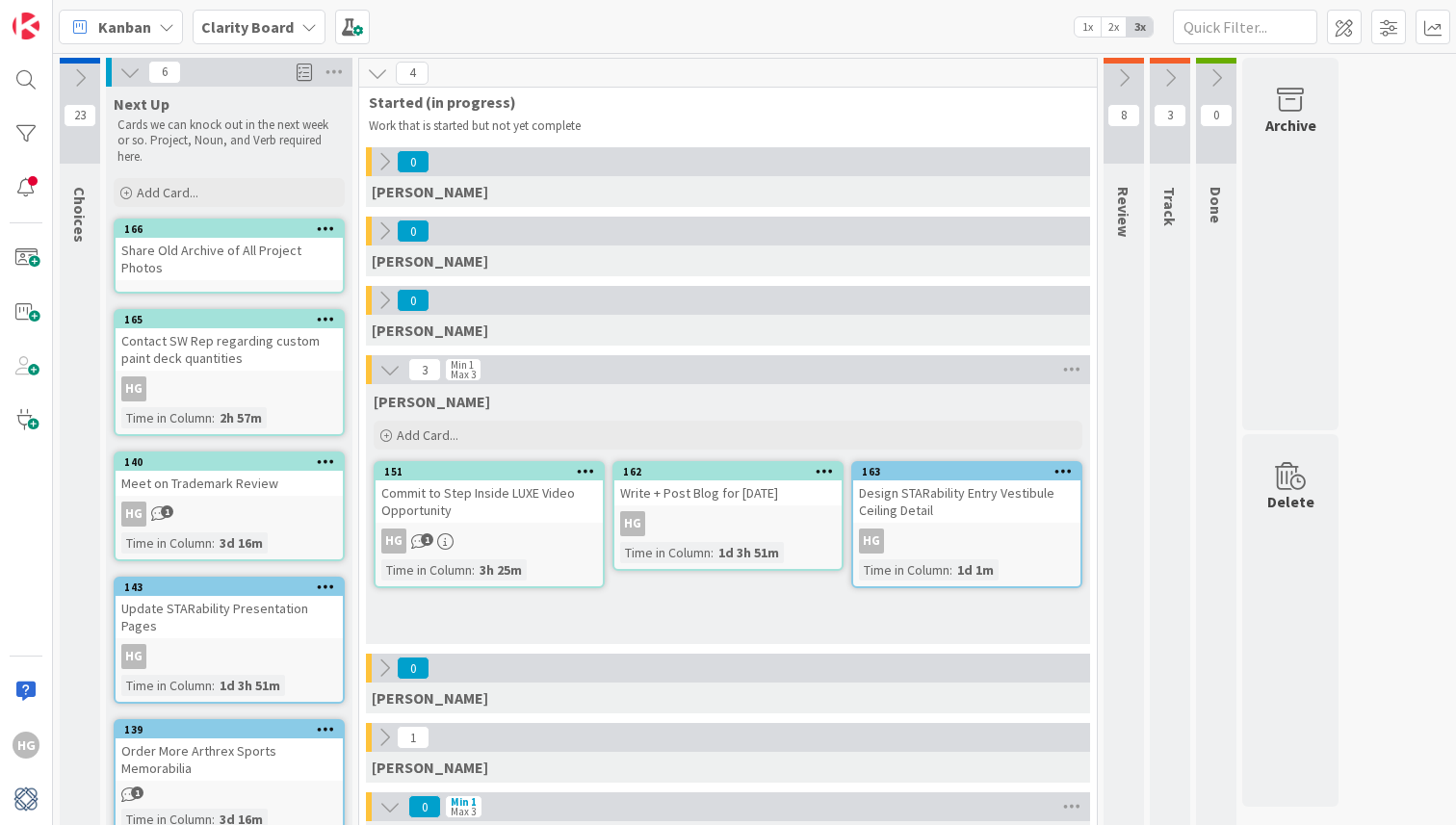
click at [218, 254] on div "Share Old Archive of All Project Photos" at bounding box center [229, 258] width 227 height 42
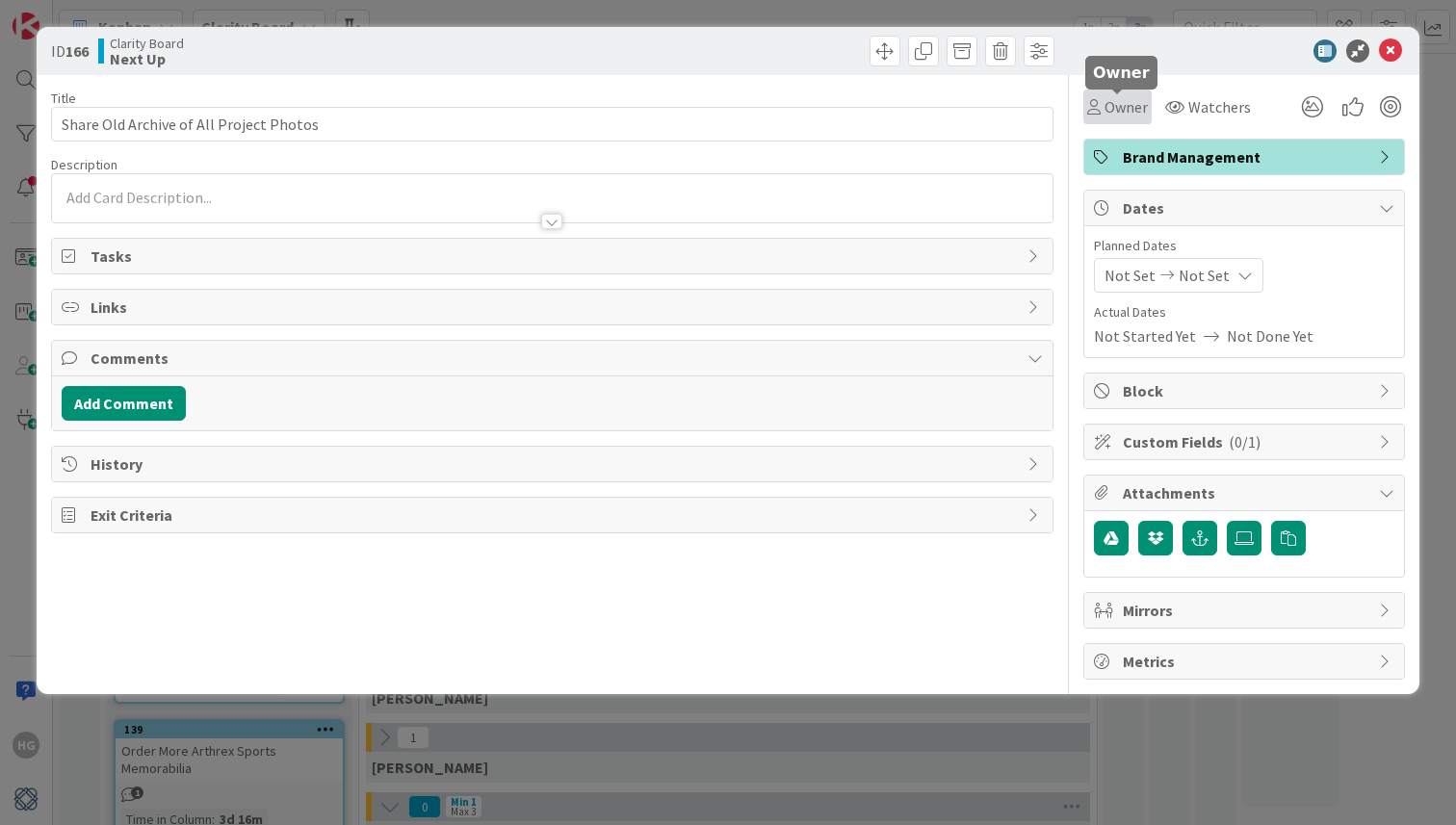
click at [1127, 107] on span "Owner" at bounding box center [1126, 107] width 43 height 24
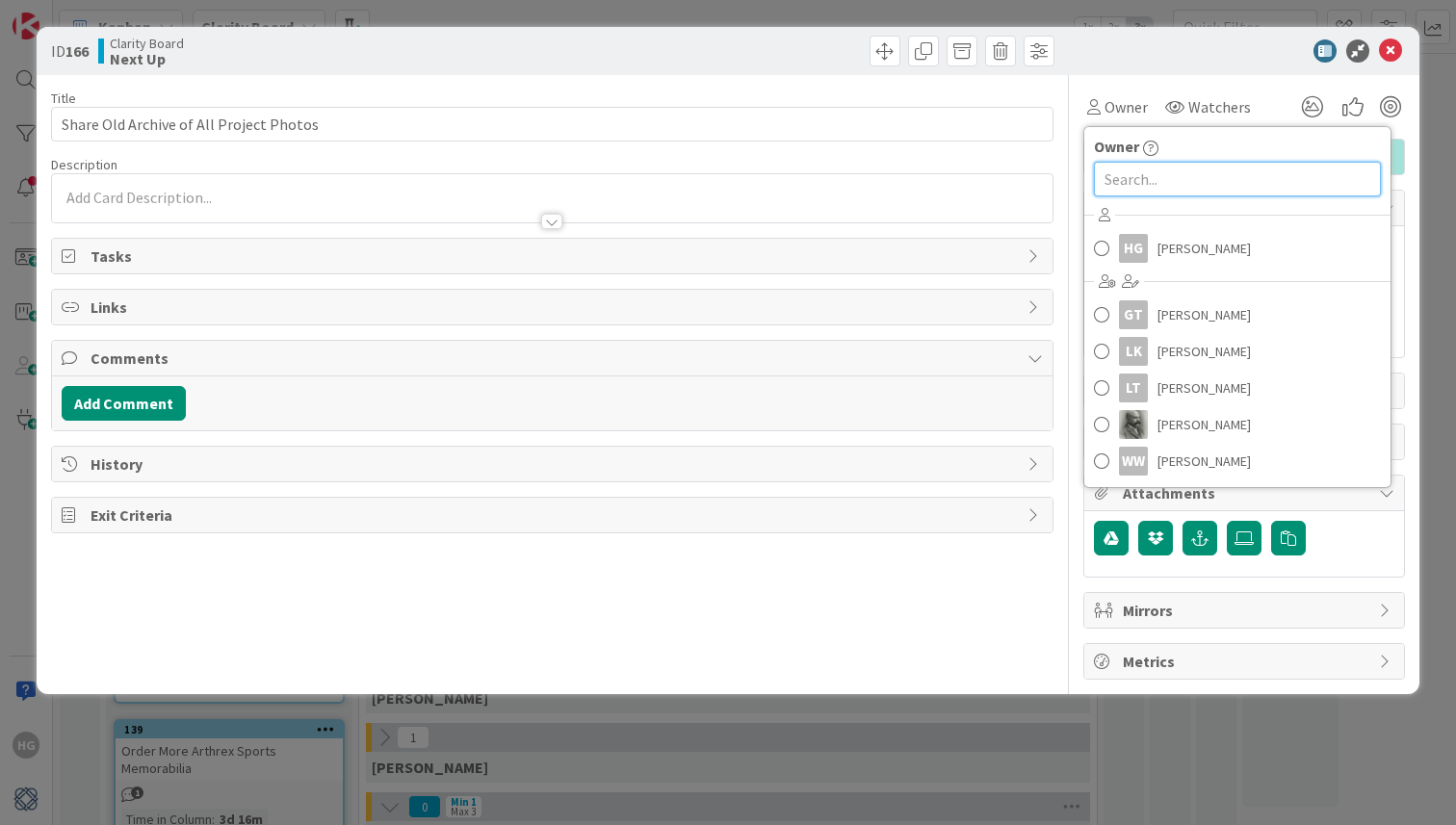
click at [1139, 175] on input "text" at bounding box center [1237, 179] width 287 height 34
click at [1119, 415] on img at bounding box center [1133, 424] width 28 height 28
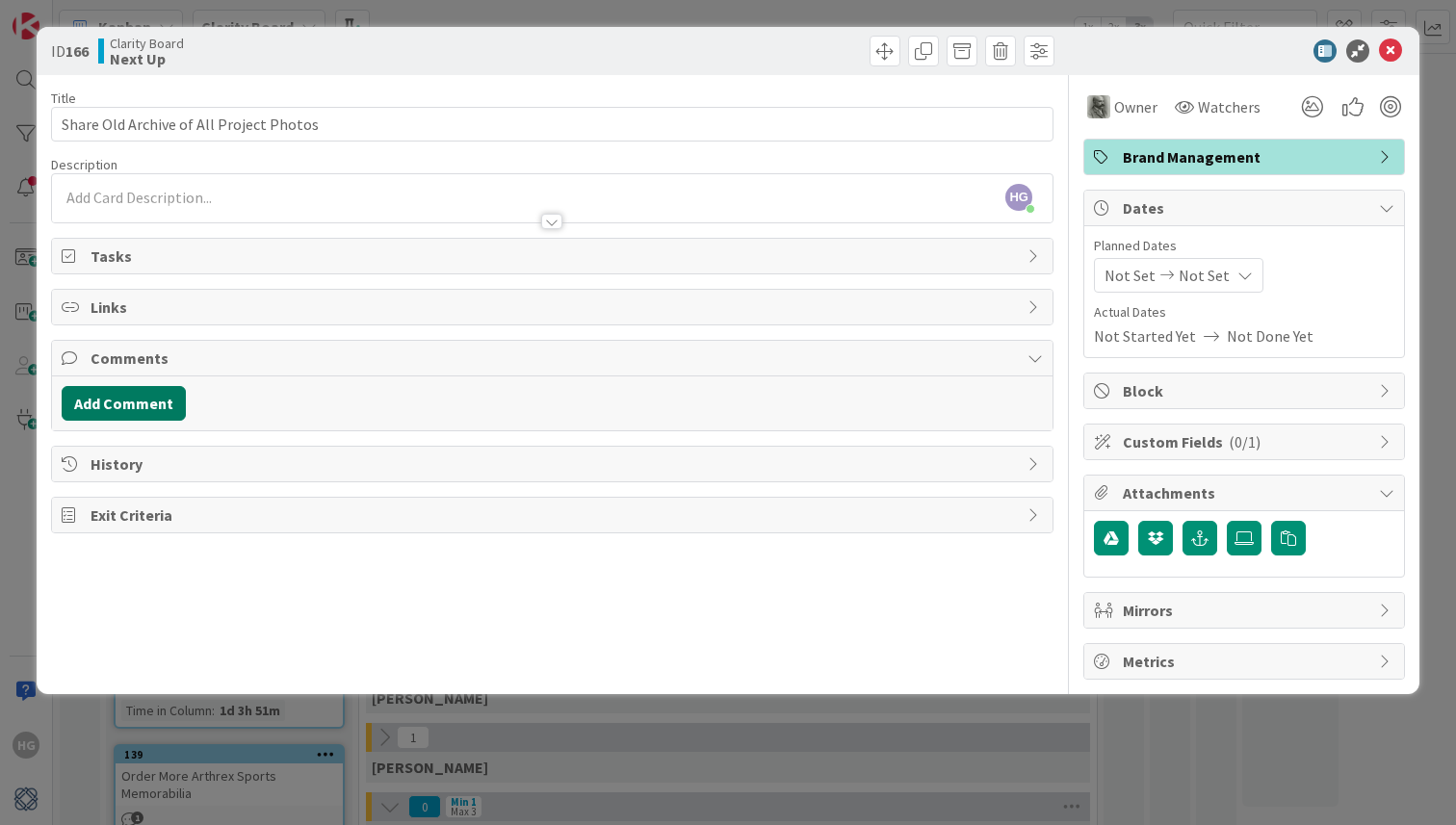
click at [153, 411] on button "Add Comment" at bounding box center [124, 403] width 124 height 34
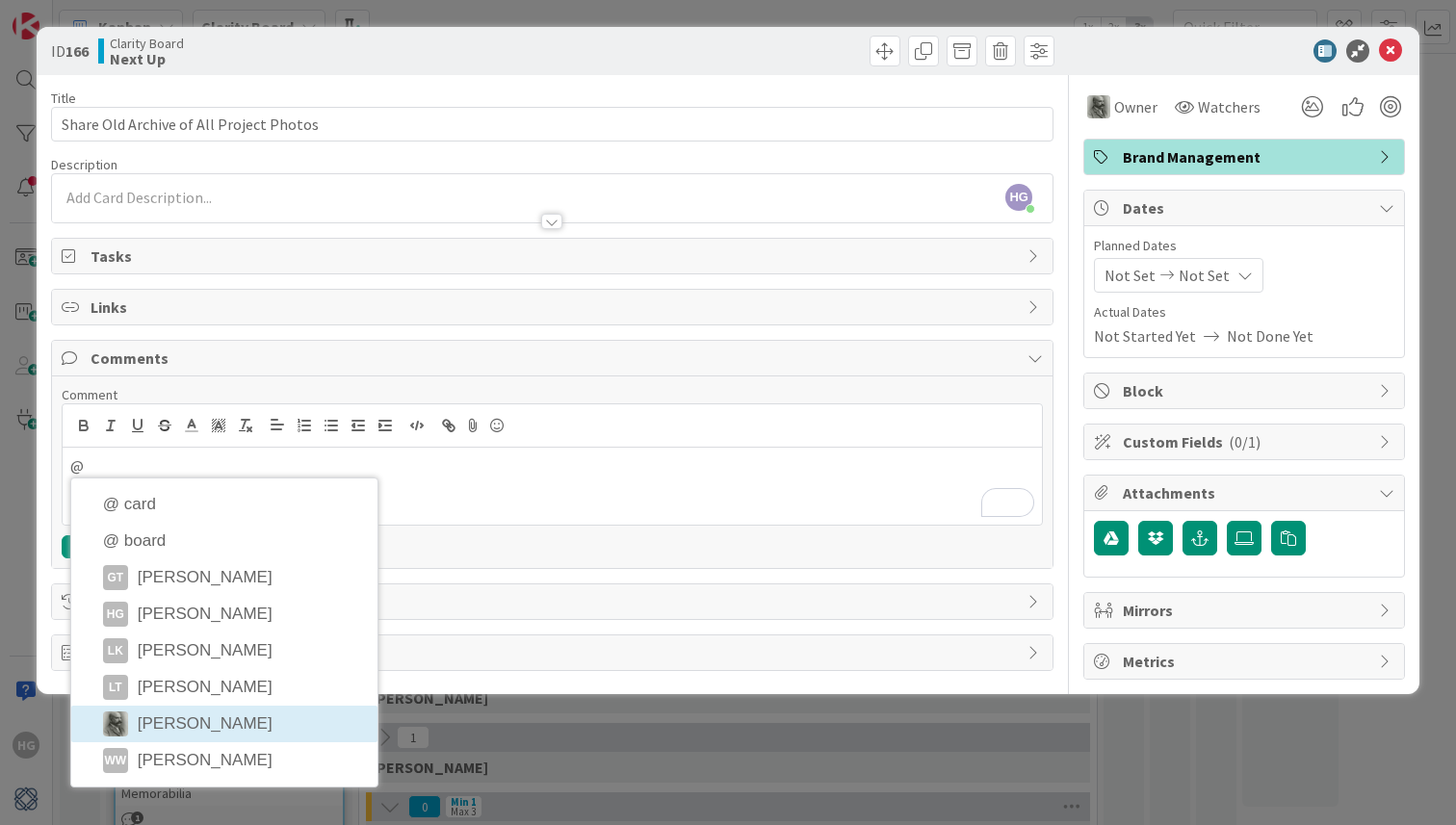
click at [207, 725] on li "[PERSON_NAME]" at bounding box center [225, 723] width 307 height 36
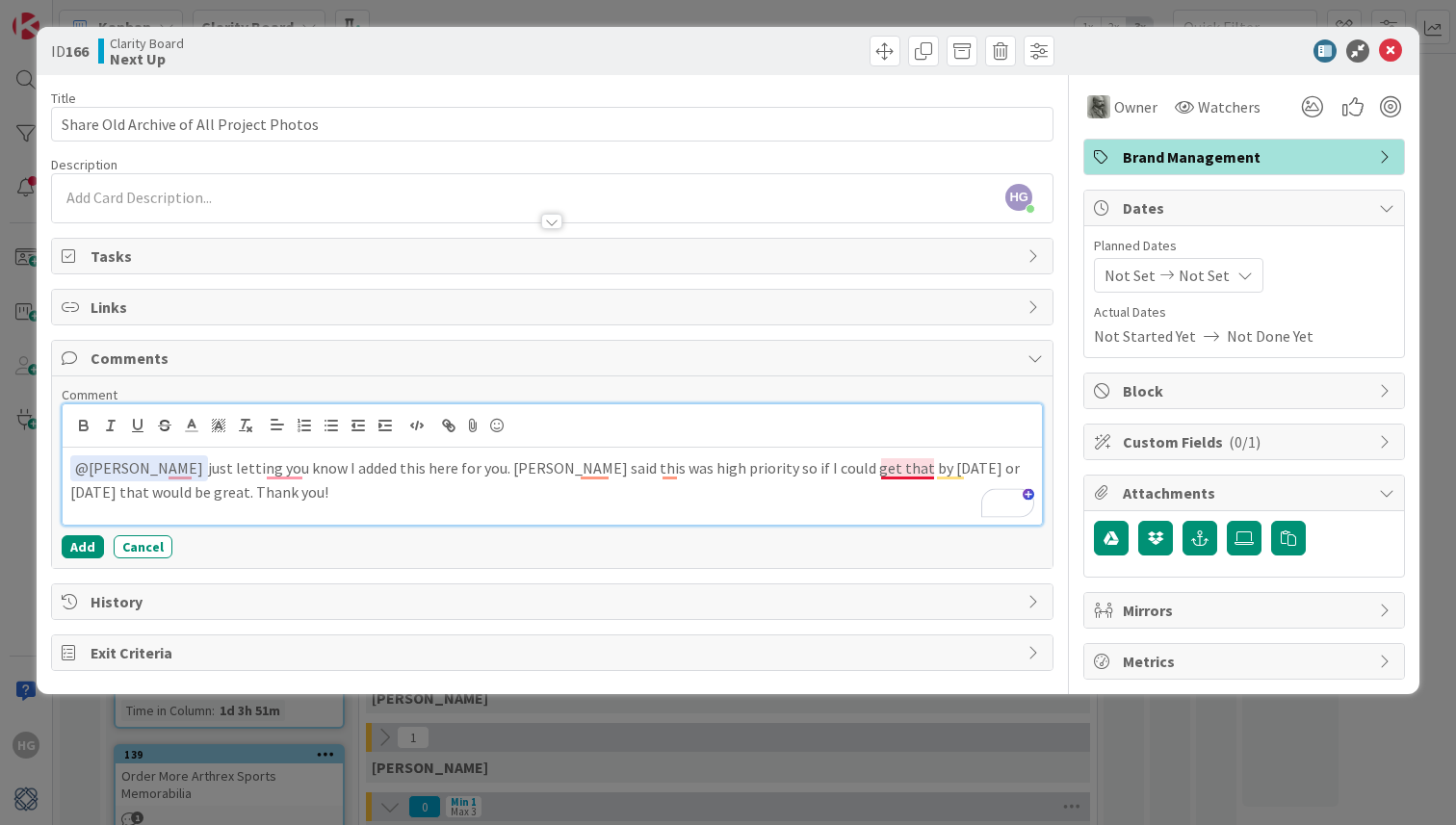
click at [895, 474] on p "﻿ @ [PERSON_NAME] ﻿ just letting you know I added this here for you. [PERSON_NA…" at bounding box center [552, 479] width 964 height 47
click at [662, 462] on p "﻿ @ [PERSON_NAME] ﻿ just letting you know I added this here for you. [PERSON_NA…" at bounding box center [552, 479] width 964 height 47
click at [596, 473] on p "﻿ @ [PERSON_NAME] ﻿ just letting you know I added this here for you. [PERSON_NA…" at bounding box center [552, 479] width 964 height 47
click at [298, 468] on p "﻿ @ [PERSON_NAME] ﻿ just letting you know I added this here for you. [PERSON_NA…" at bounding box center [552, 479] width 964 height 47
click at [187, 478] on p "﻿ @ [PERSON_NAME] ﻿ just letting you know, I added this here for you. [PERSON_N…" at bounding box center [552, 479] width 964 height 47
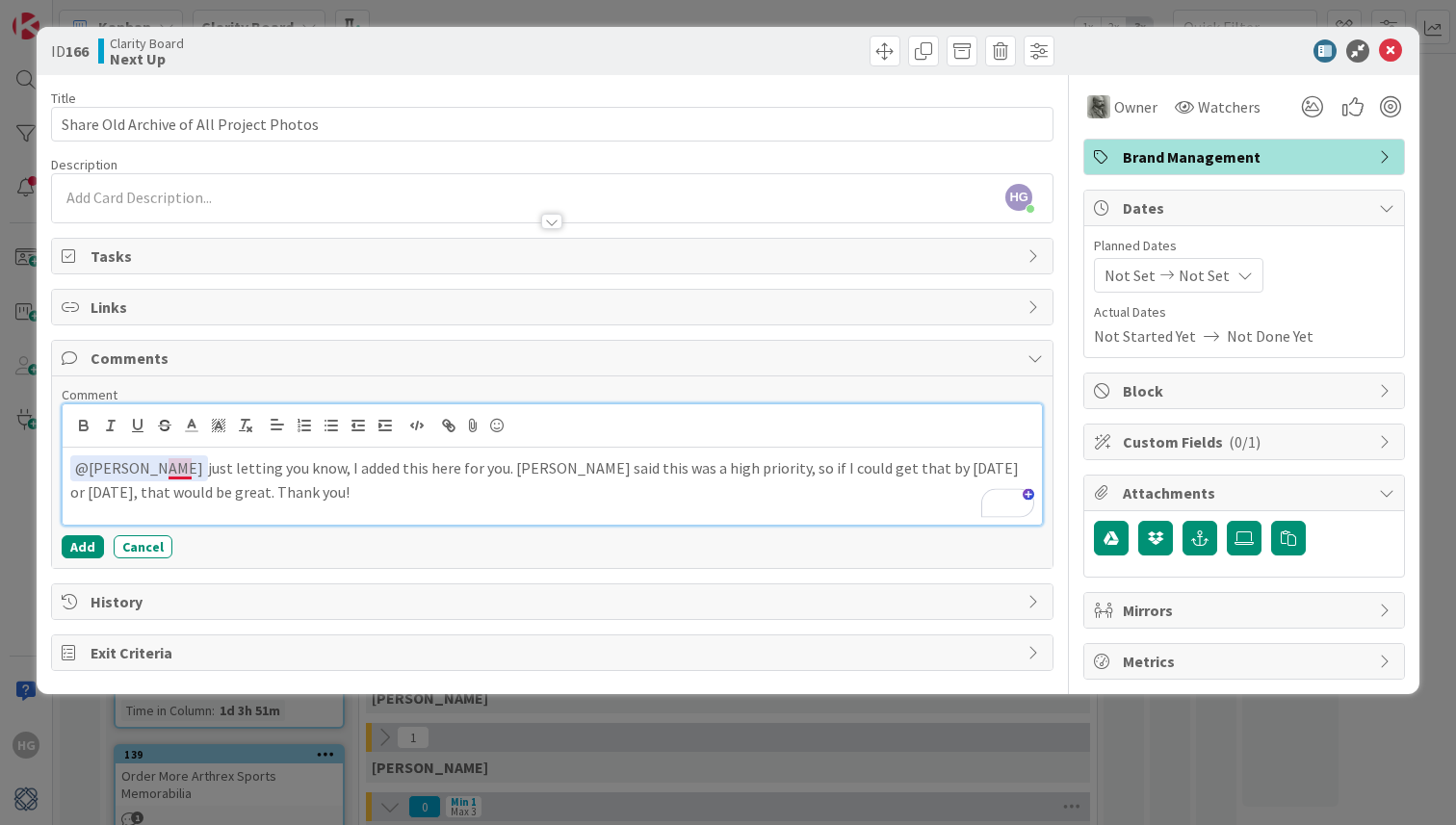
click at [184, 468] on p "﻿ @ [PERSON_NAME] ﻿ just letting you know, I added this here for you. [PERSON_N…" at bounding box center [552, 479] width 964 height 47
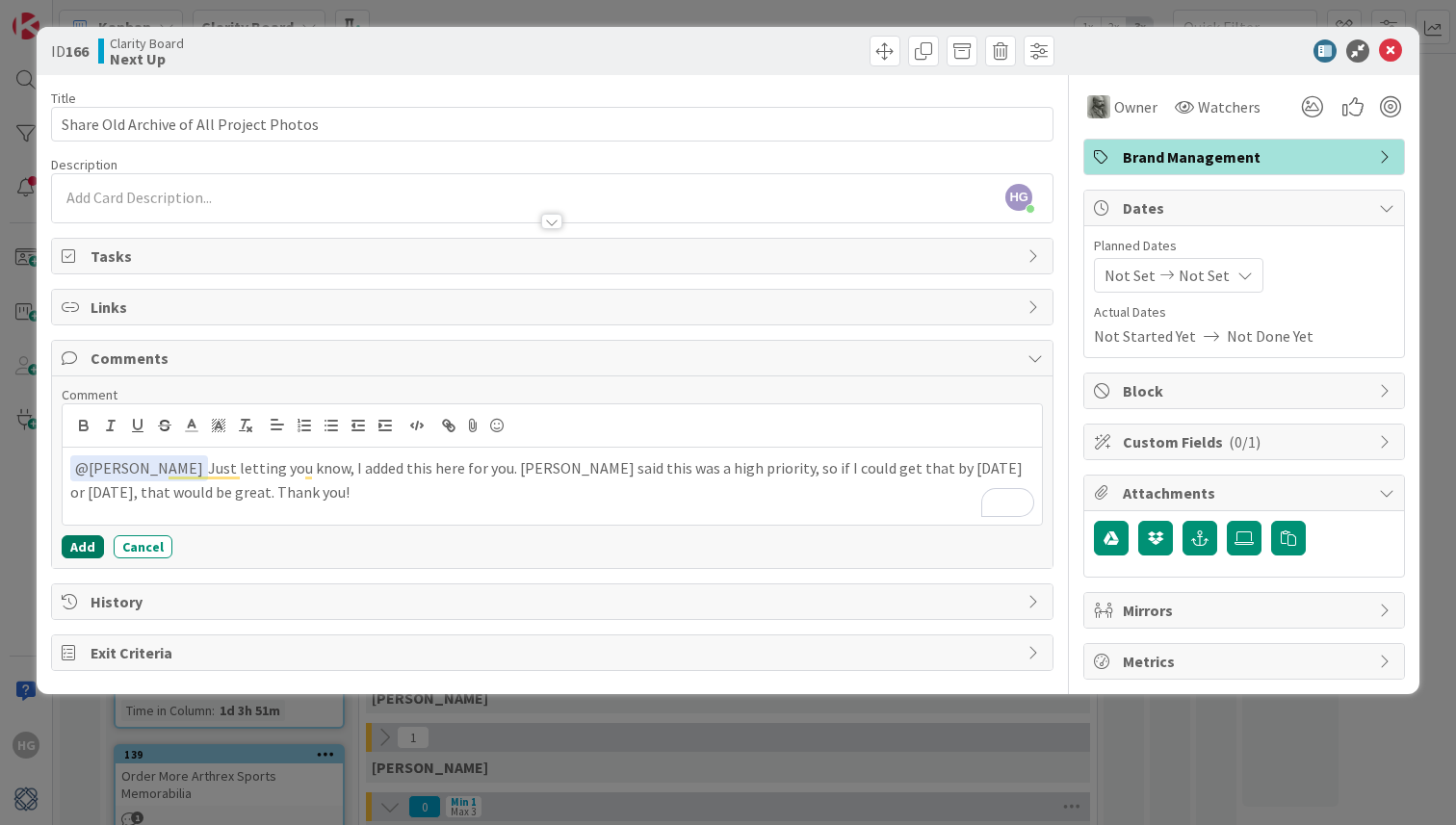
click at [83, 543] on button "Add" at bounding box center [83, 547] width 42 height 24
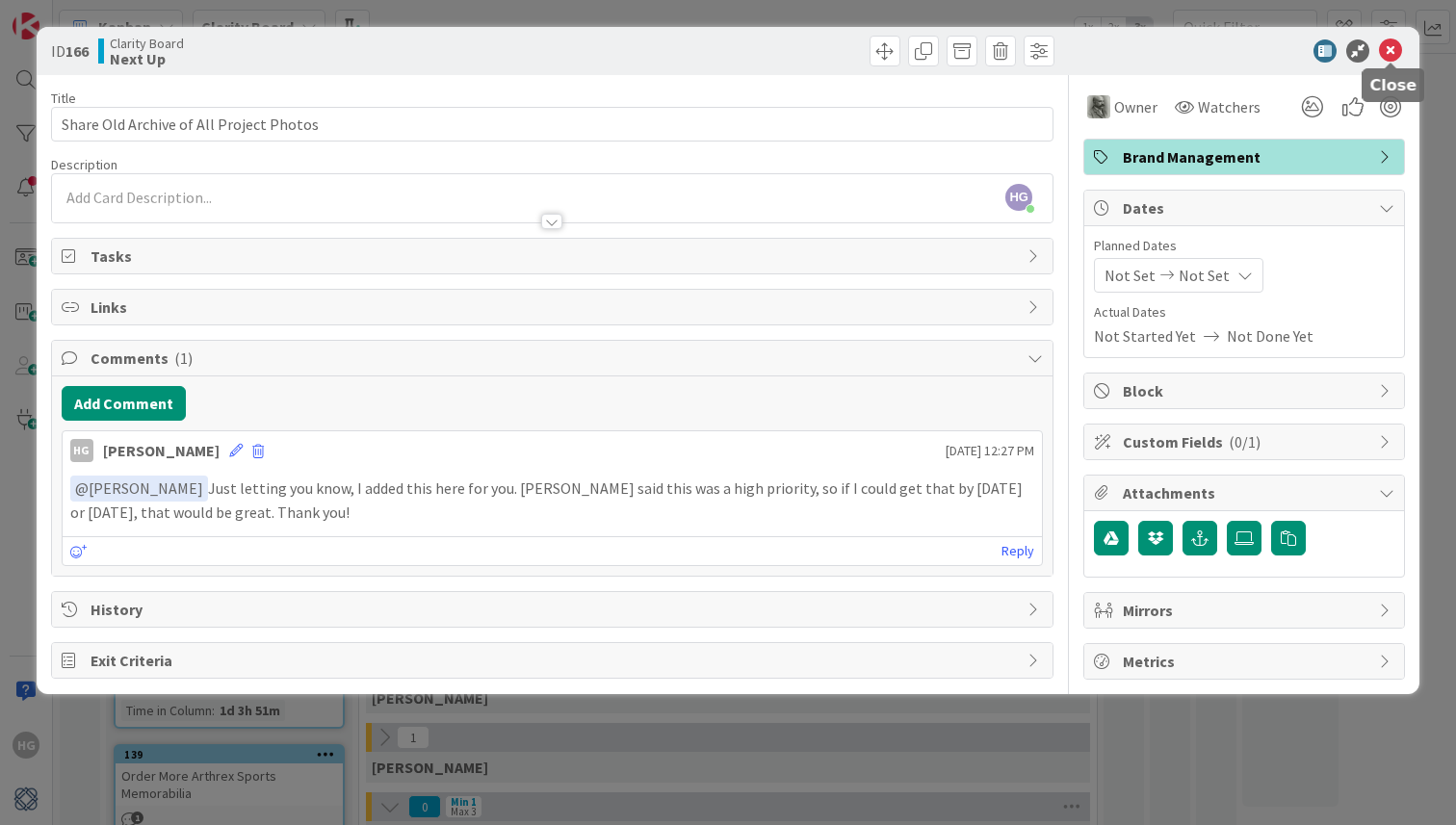
click at [1397, 57] on icon at bounding box center [1390, 51] width 24 height 24
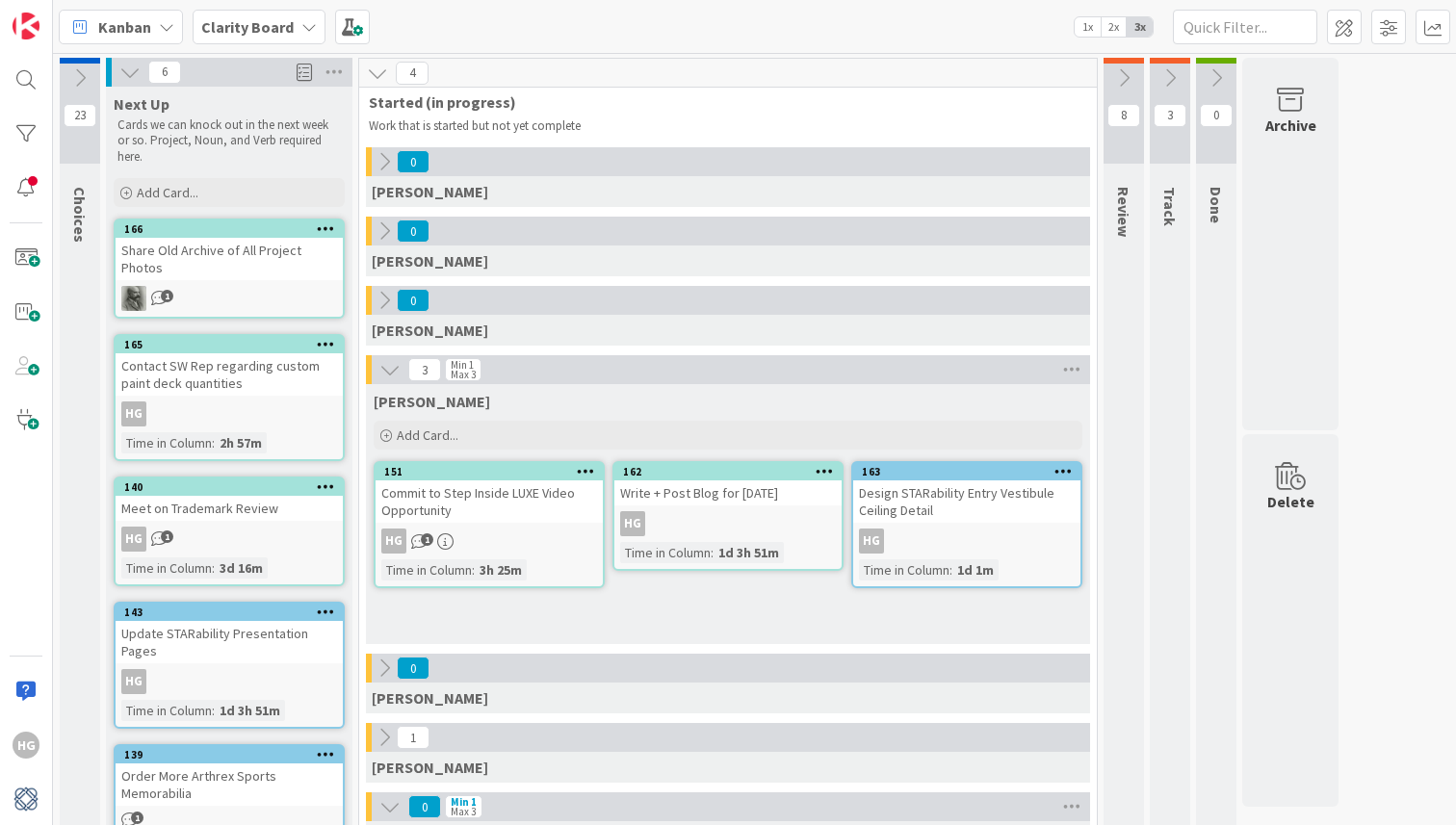
click at [136, 73] on icon at bounding box center [131, 73] width 22 height 22
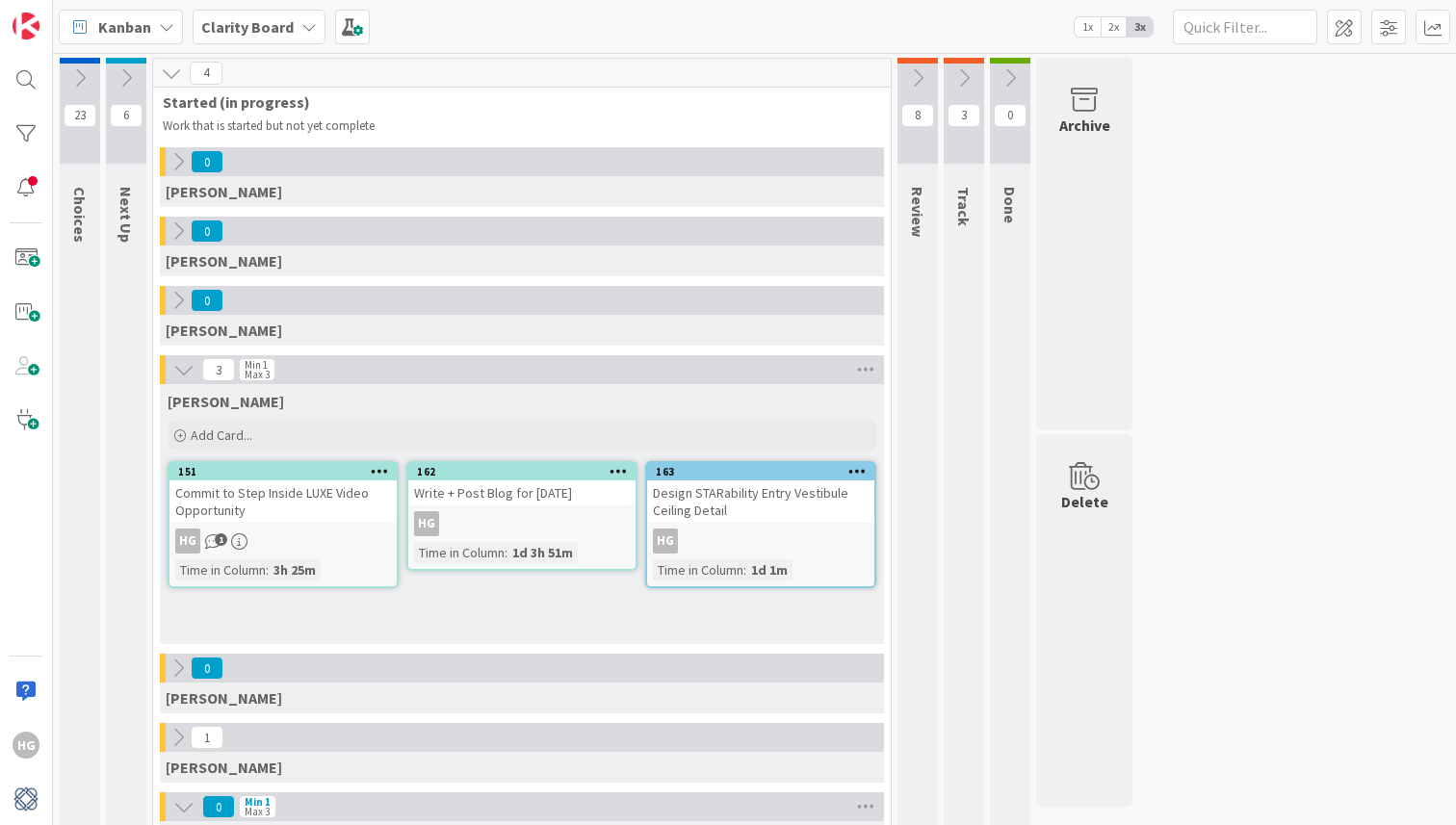
click at [214, 541] on icon "1" at bounding box center [213, 541] width 17 height 17
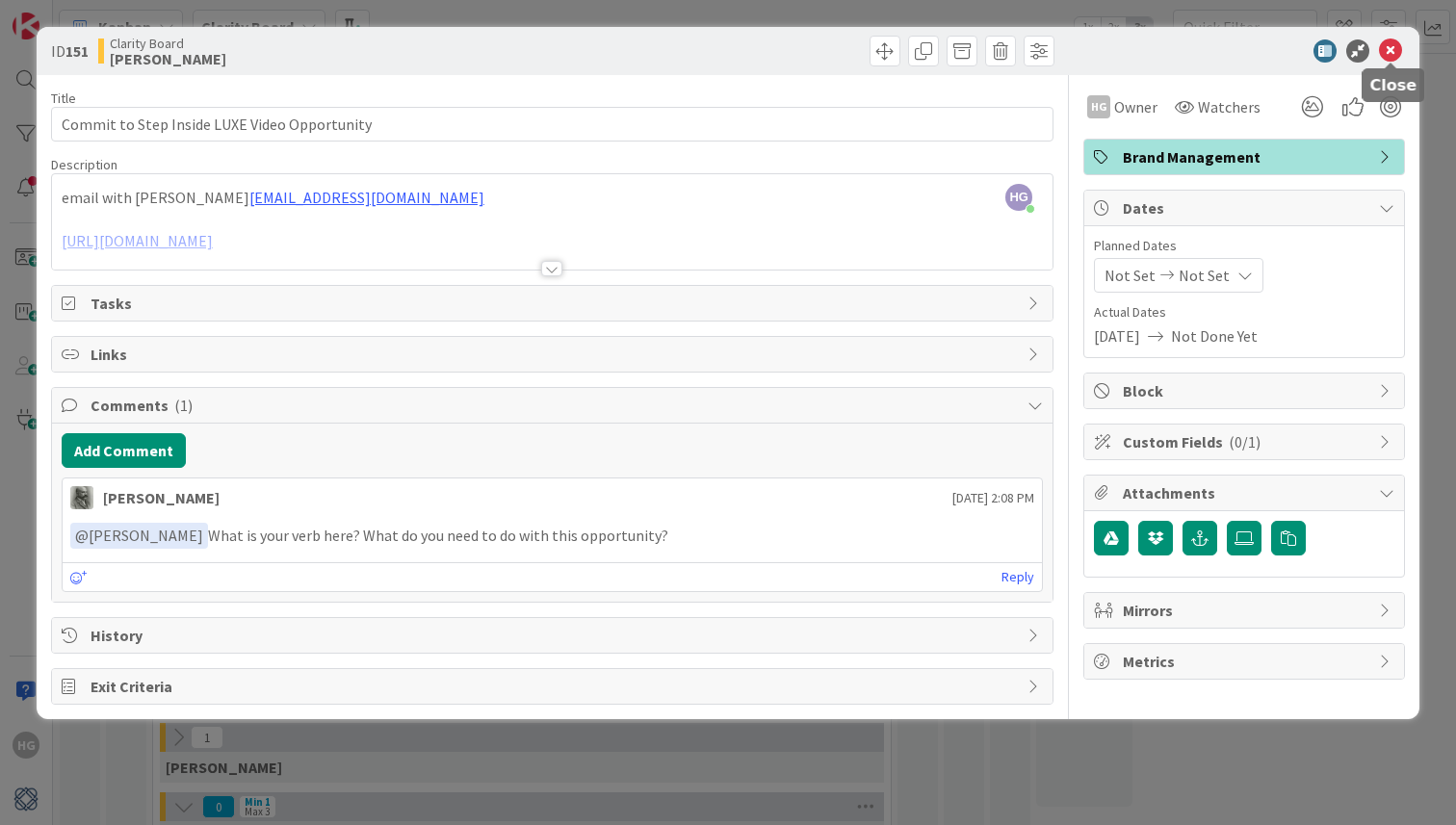
click at [1392, 42] on icon at bounding box center [1390, 51] width 24 height 24
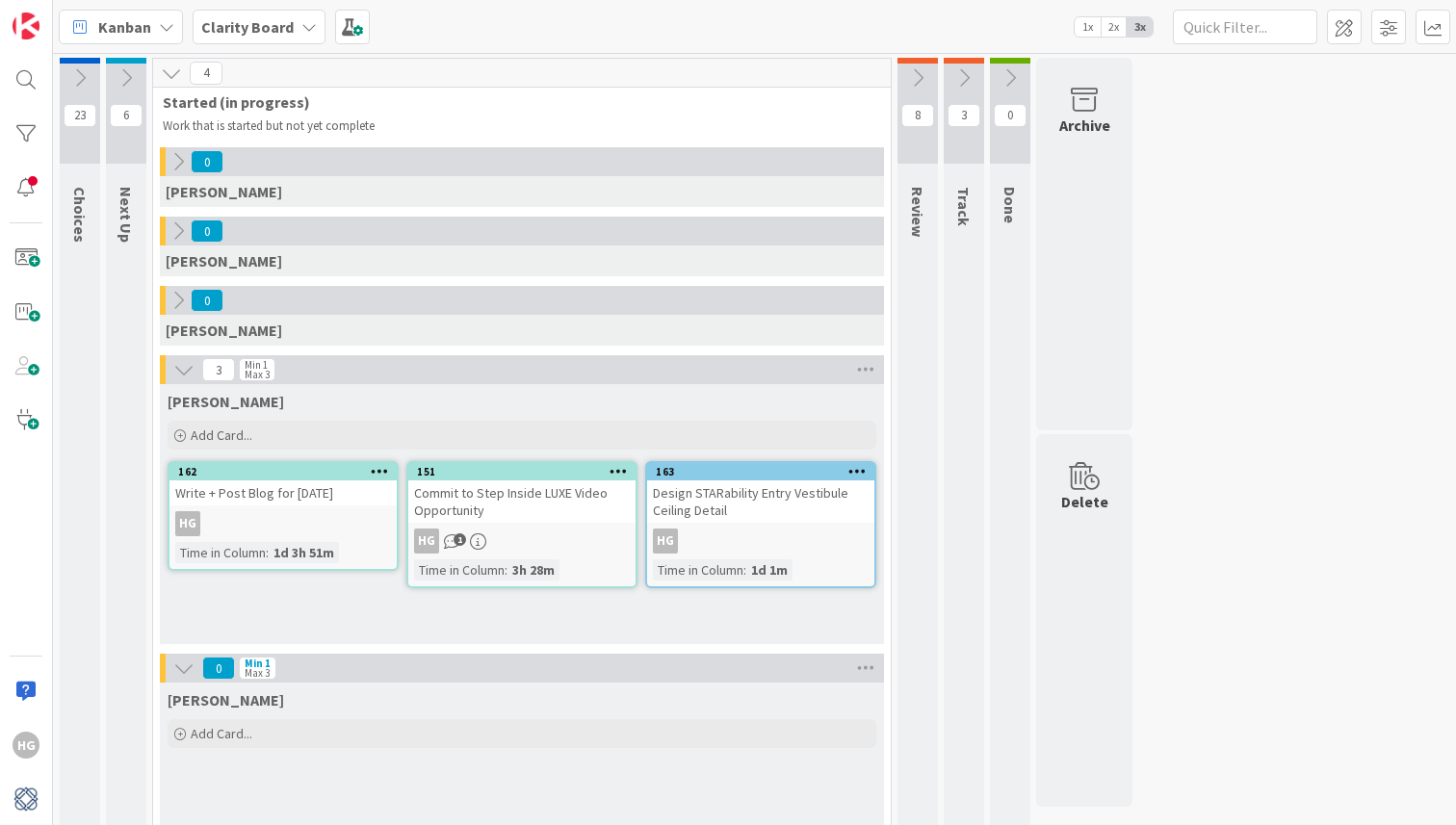
click at [1005, 75] on icon at bounding box center [1010, 79] width 22 height 22
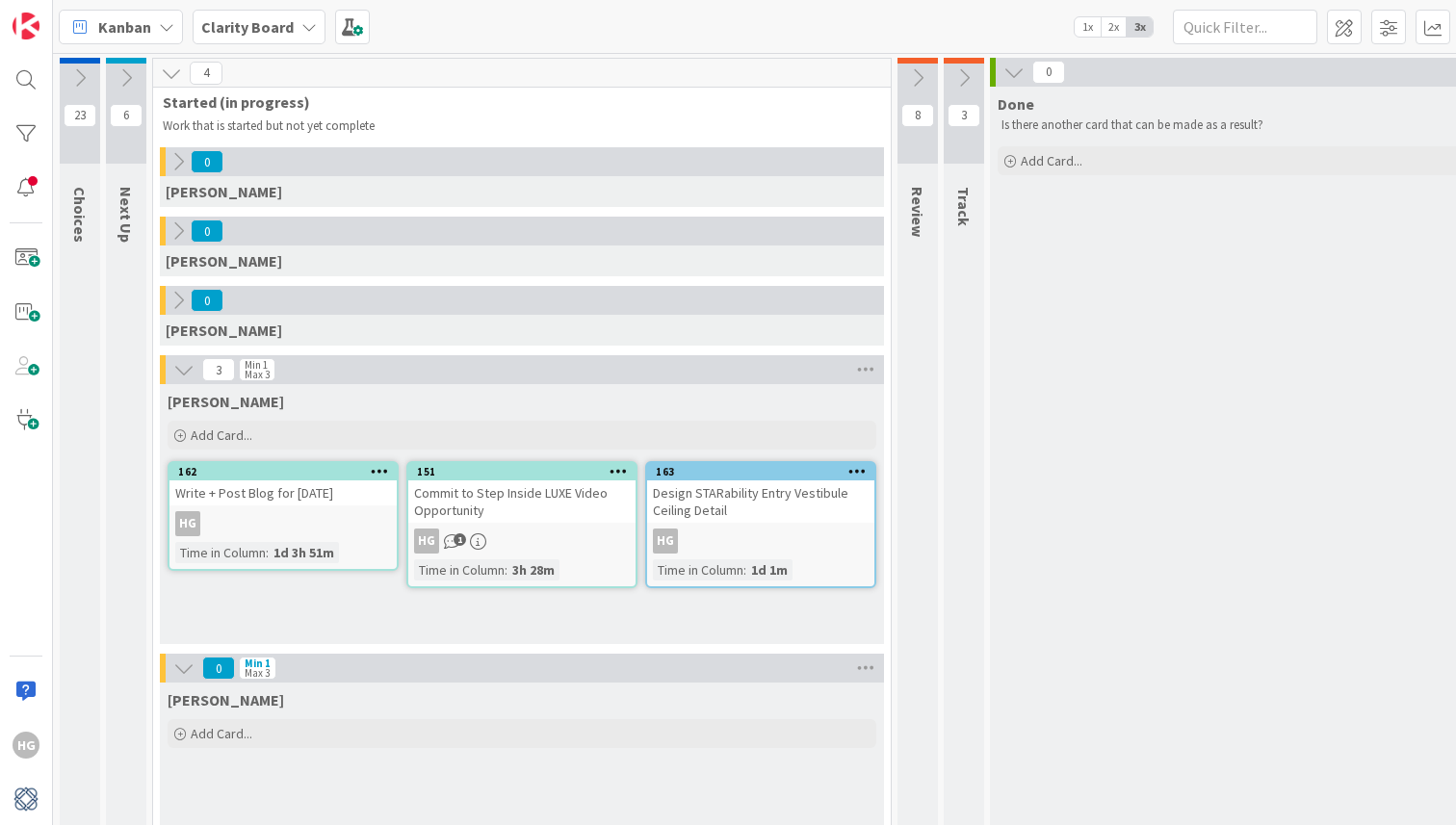
click at [917, 70] on icon at bounding box center [918, 79] width 22 height 22
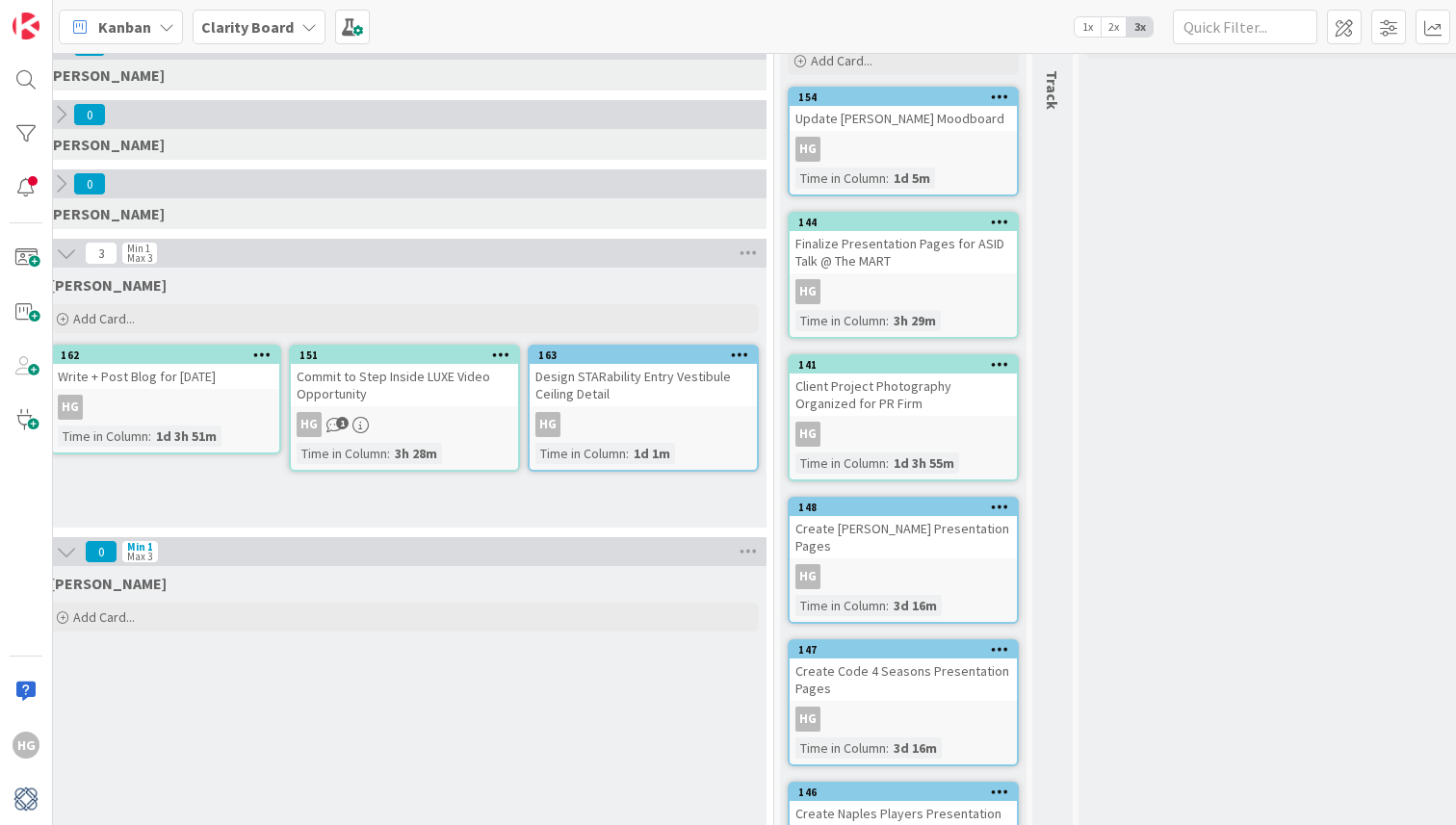
scroll to position [0, 118]
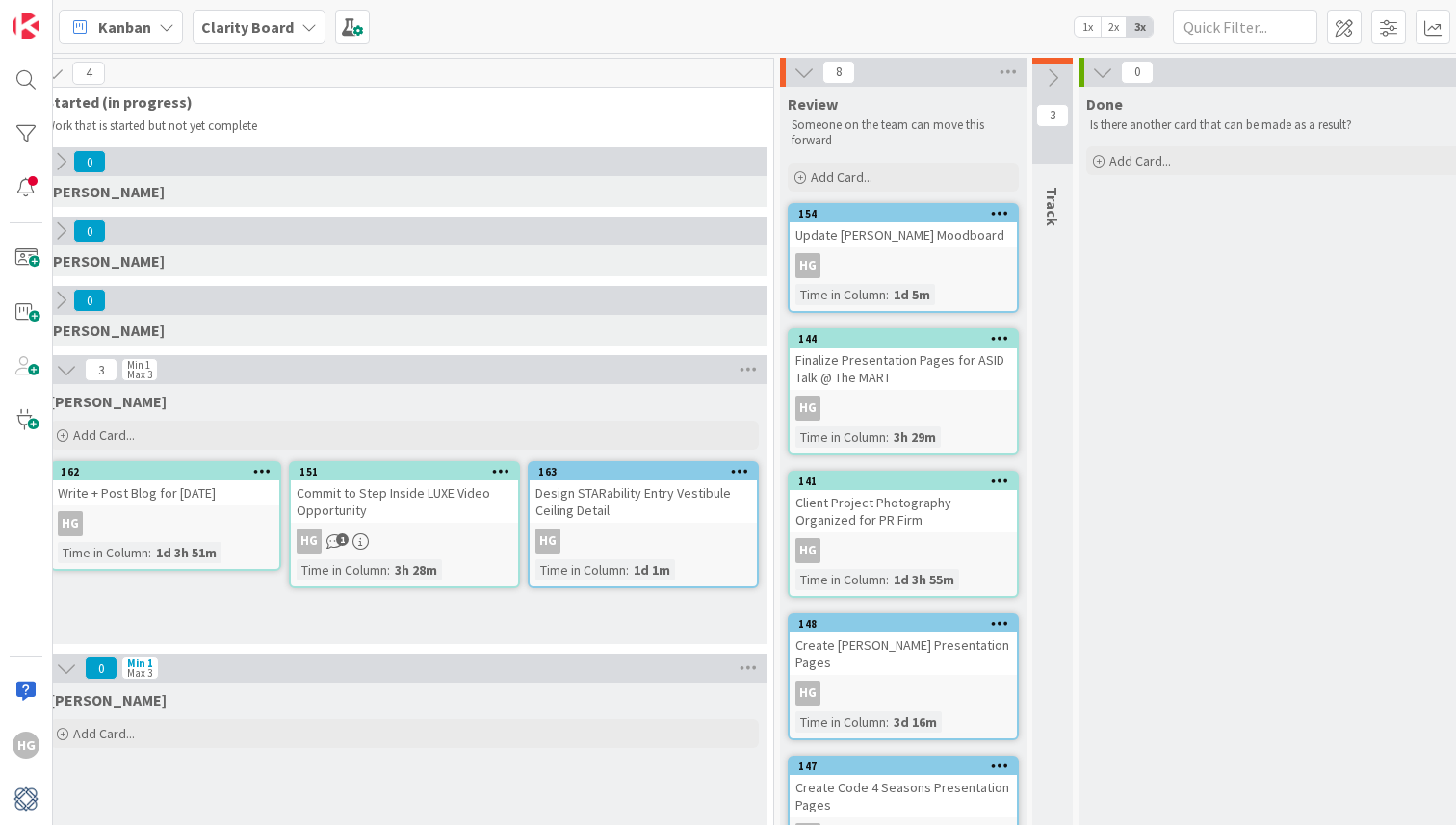
click at [57, 72] on icon at bounding box center [54, 74] width 22 height 22
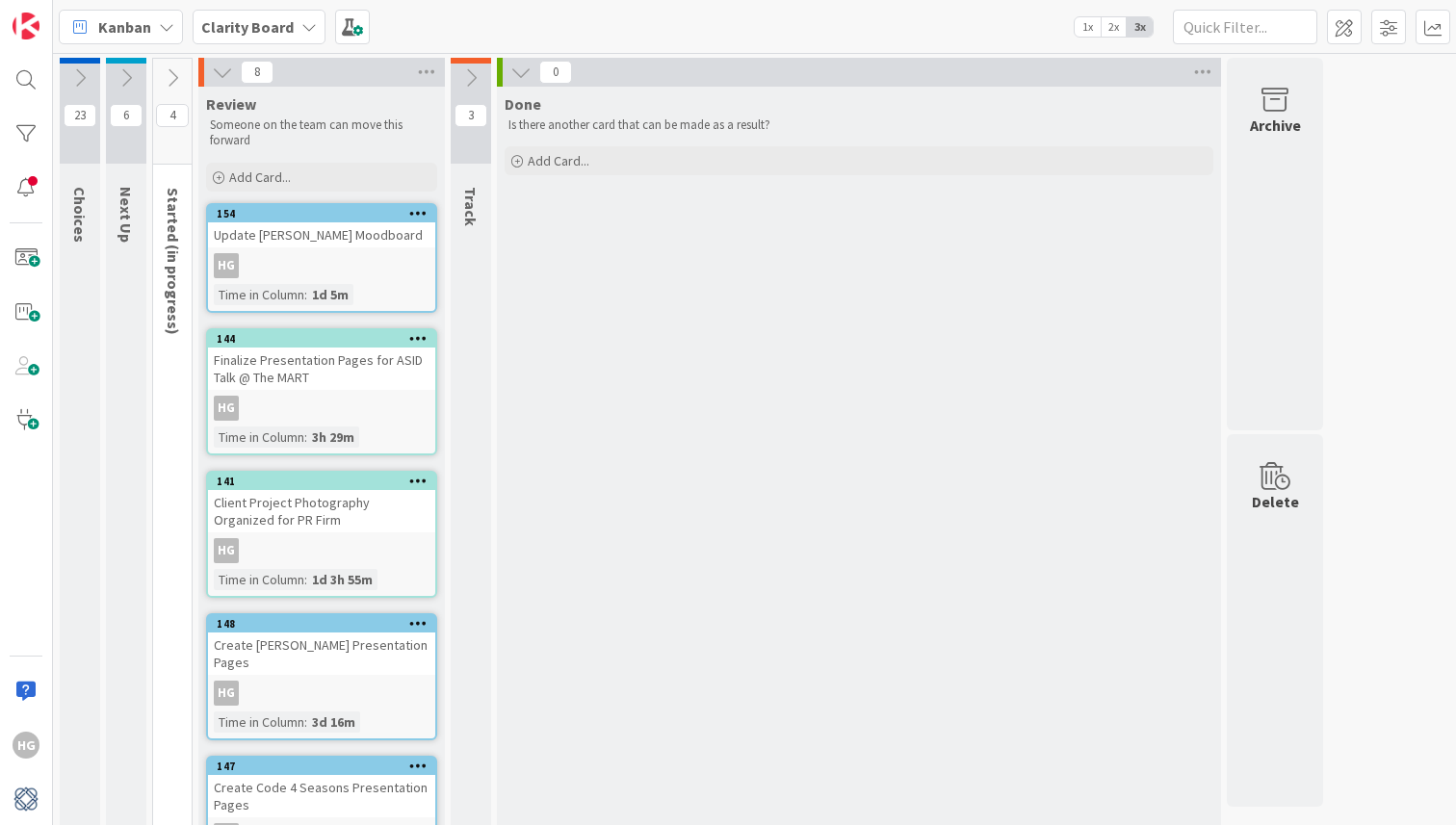
scroll to position [0, 0]
click at [135, 73] on icon at bounding box center [127, 79] width 22 height 22
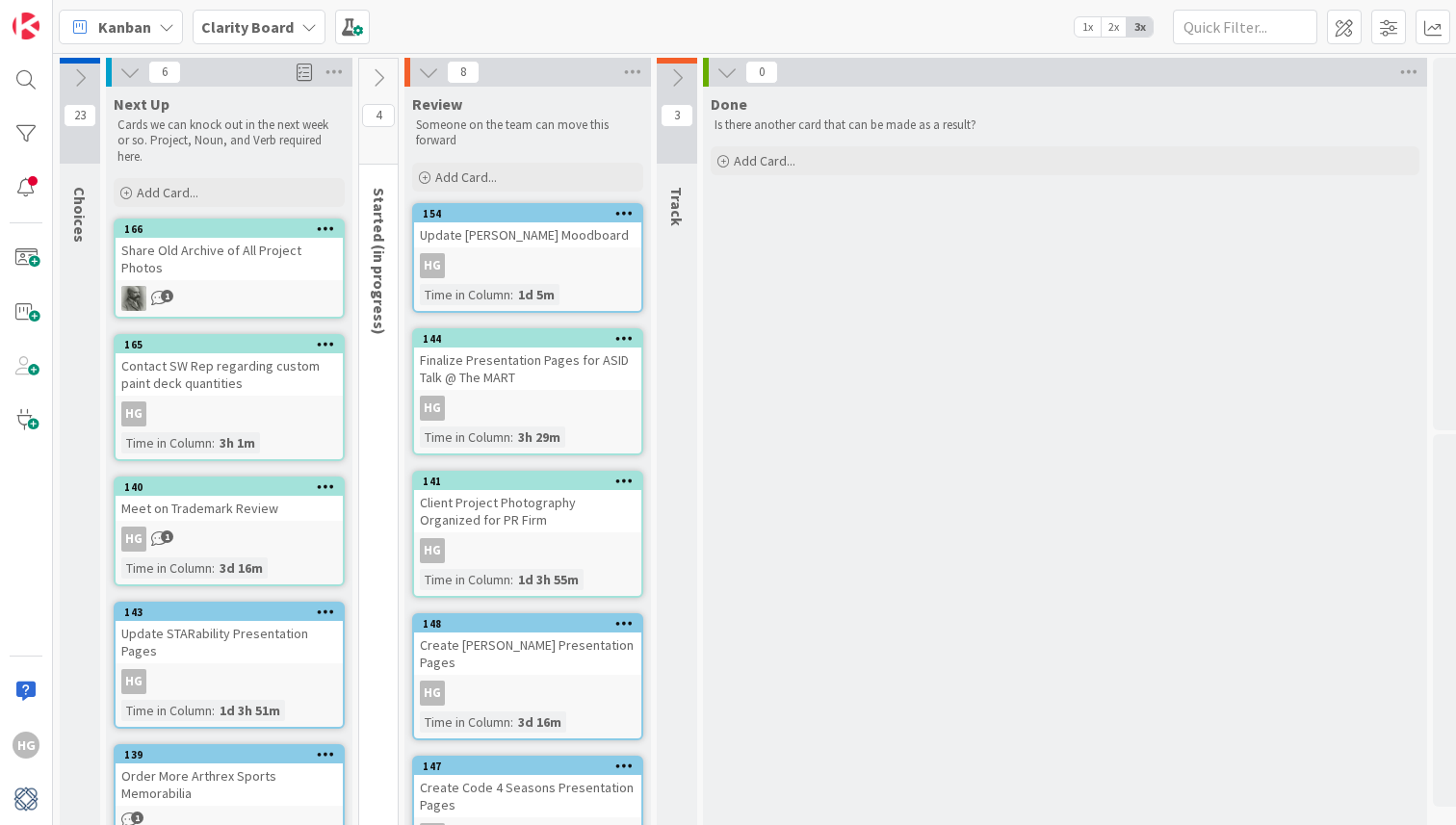
click at [82, 69] on icon at bounding box center [81, 79] width 22 height 22
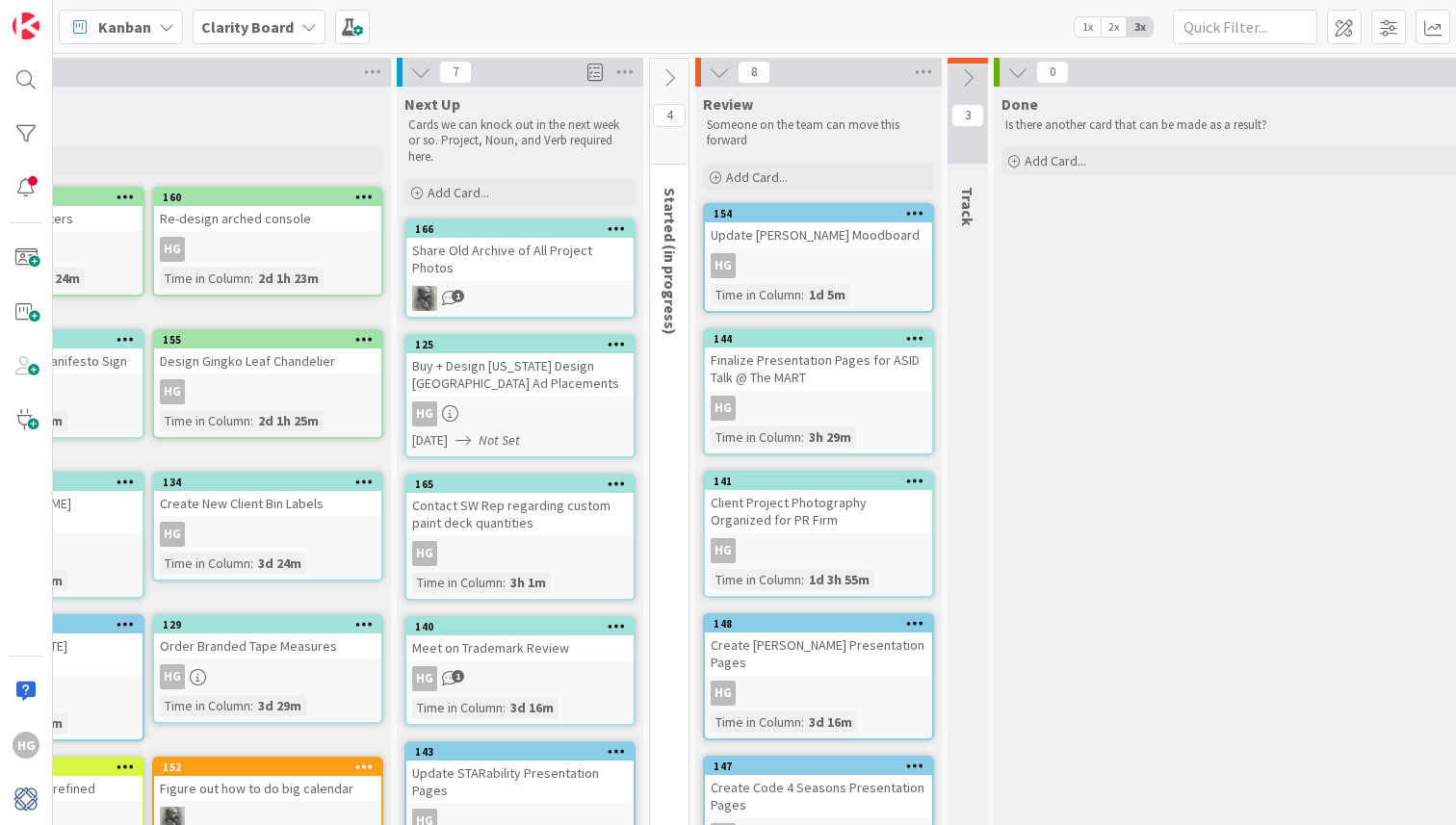
scroll to position [0, 874]
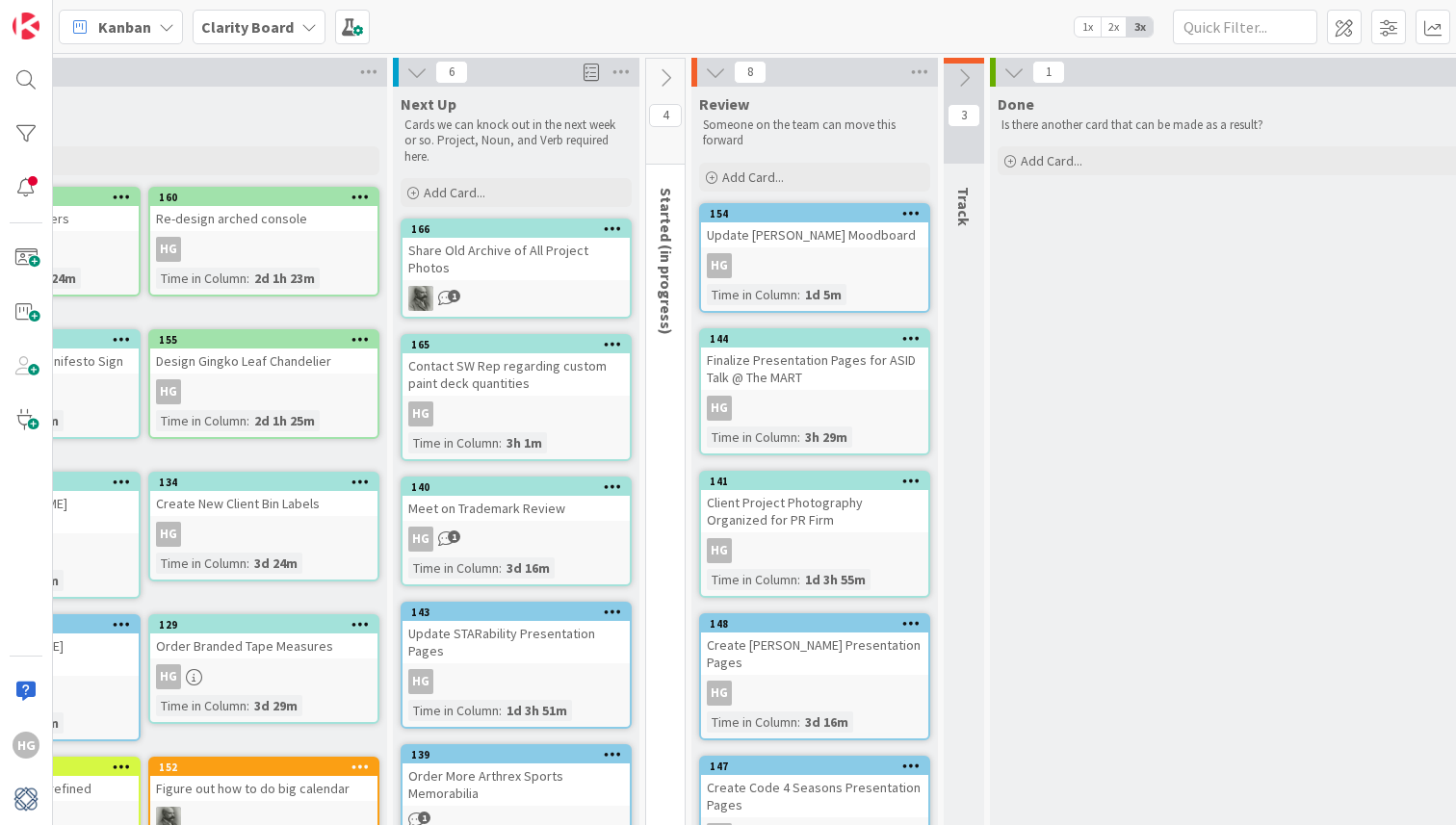
click at [452, 290] on span "1" at bounding box center [454, 296] width 13 height 13
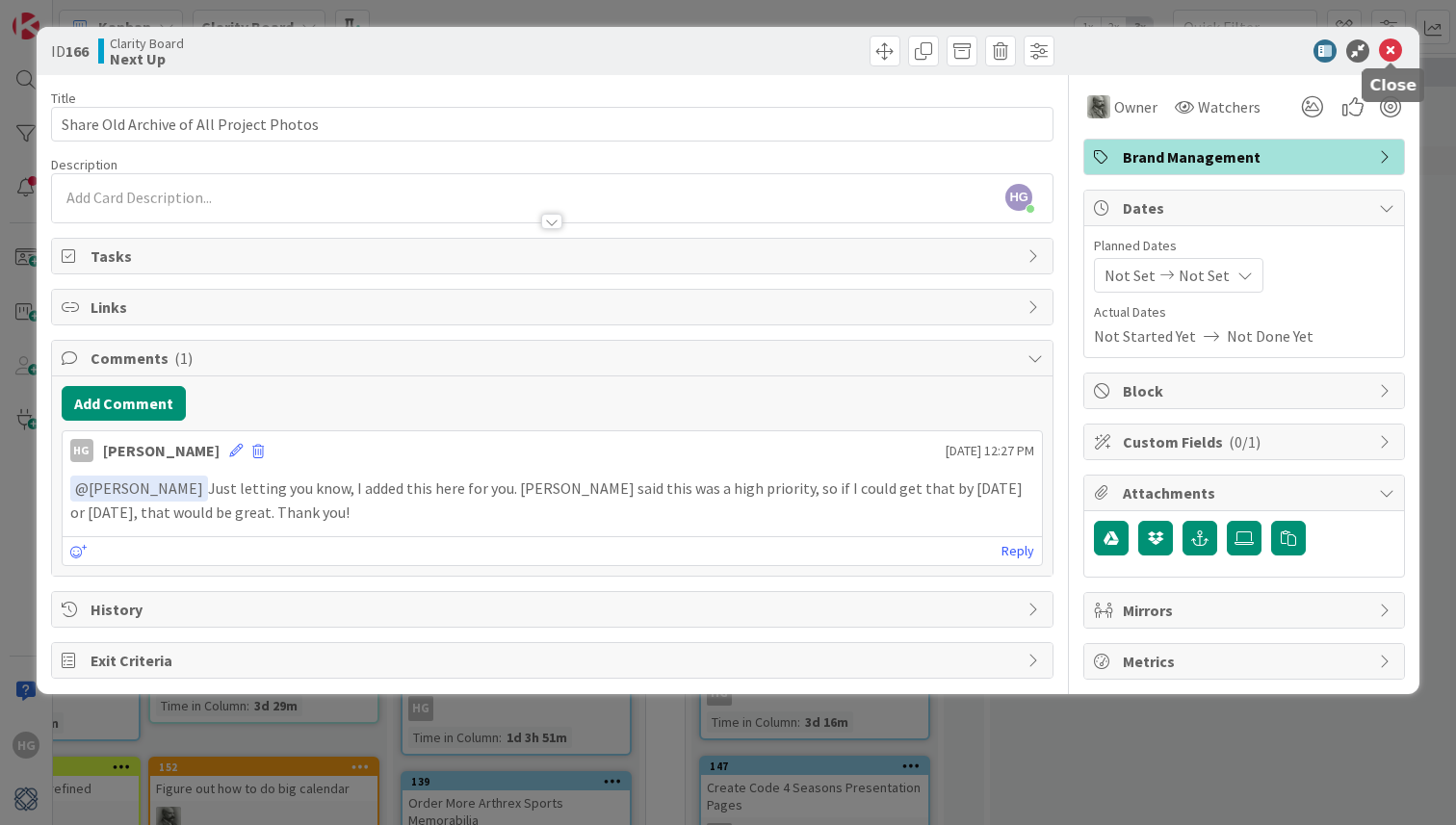
click at [1399, 48] on icon at bounding box center [1390, 51] width 24 height 24
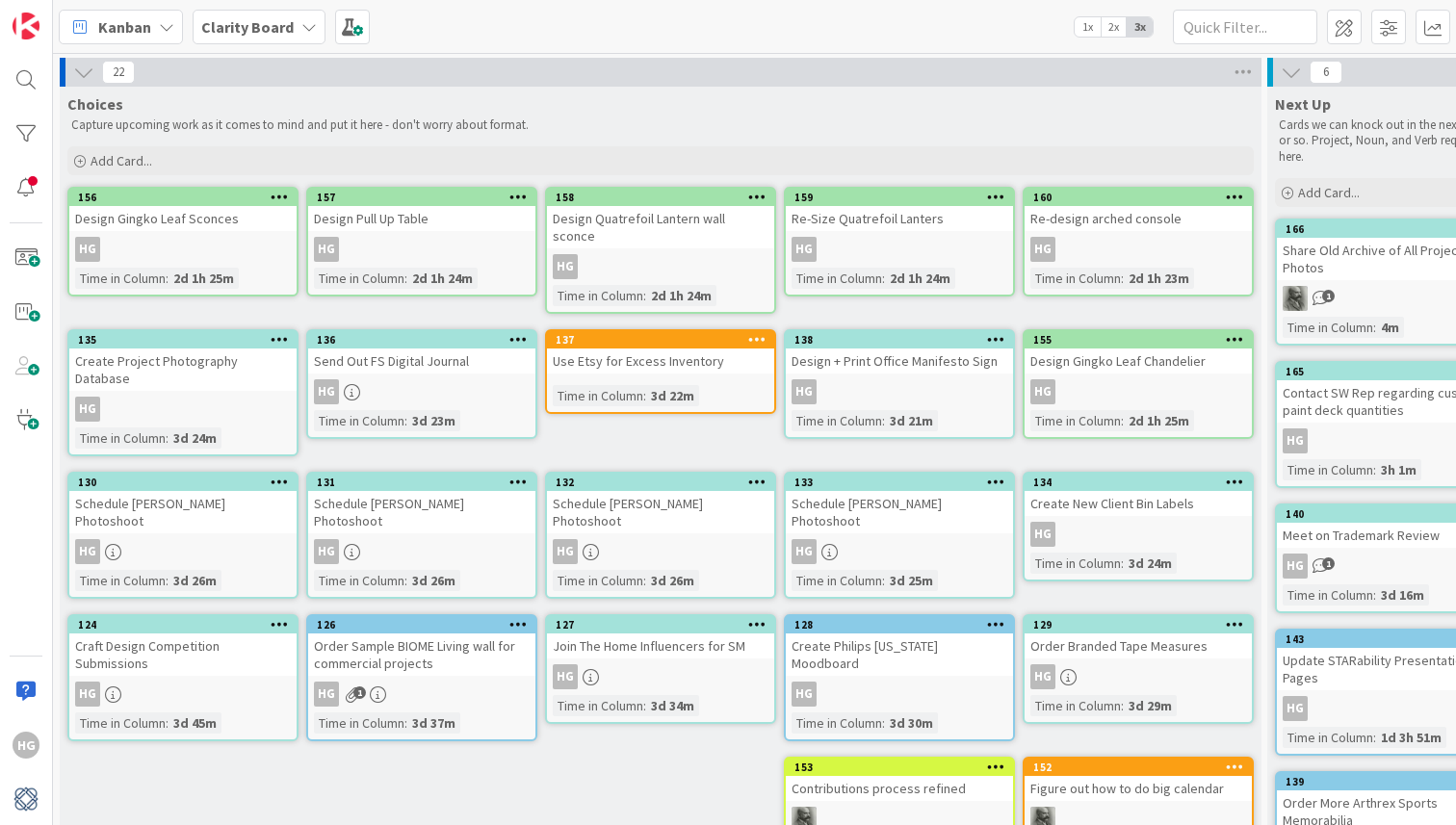
click at [81, 79] on icon at bounding box center [84, 73] width 22 height 22
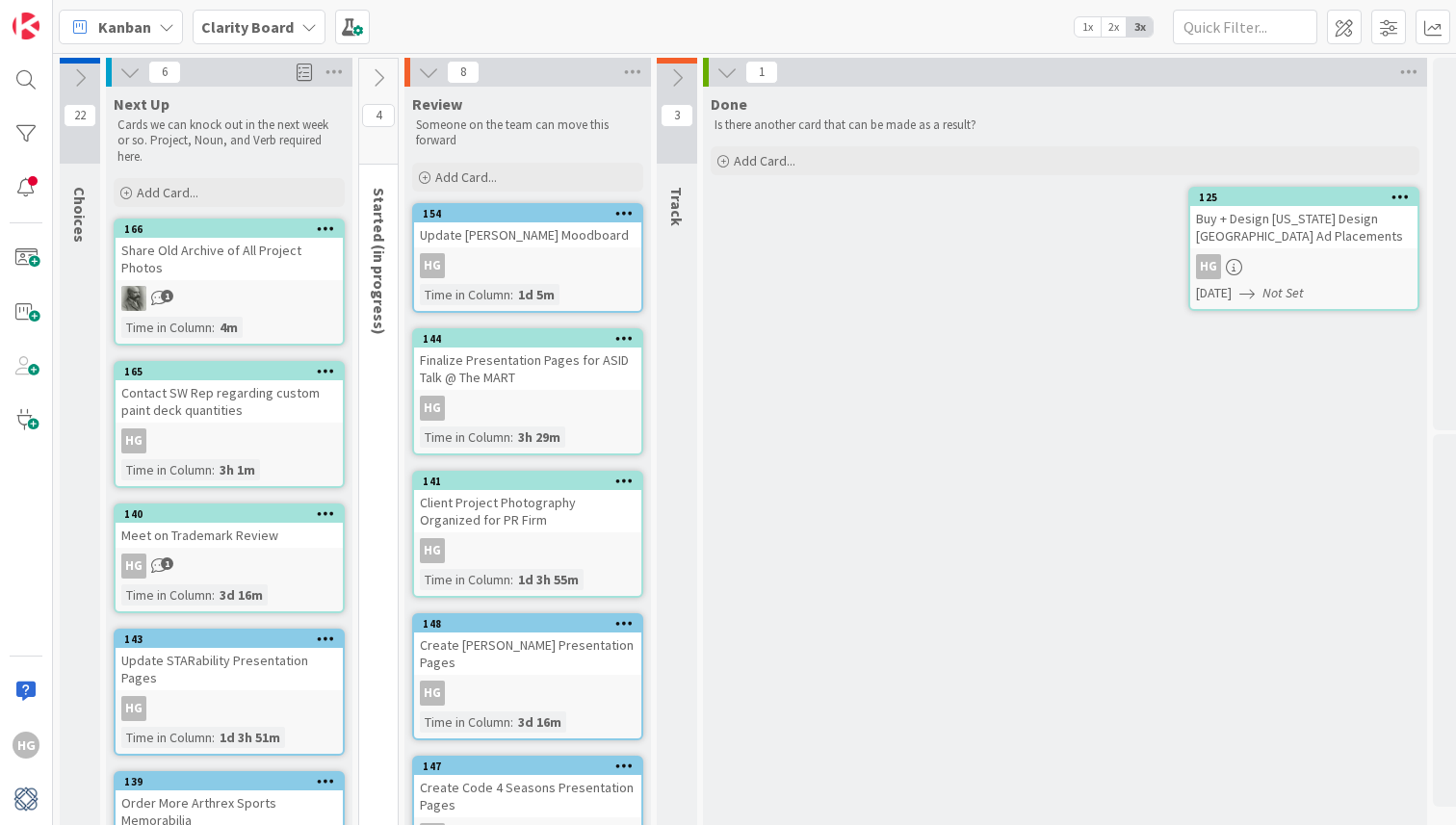
click at [252, 380] on div "Contact SW Rep regarding custom paint deck quantities" at bounding box center [229, 401] width 227 height 42
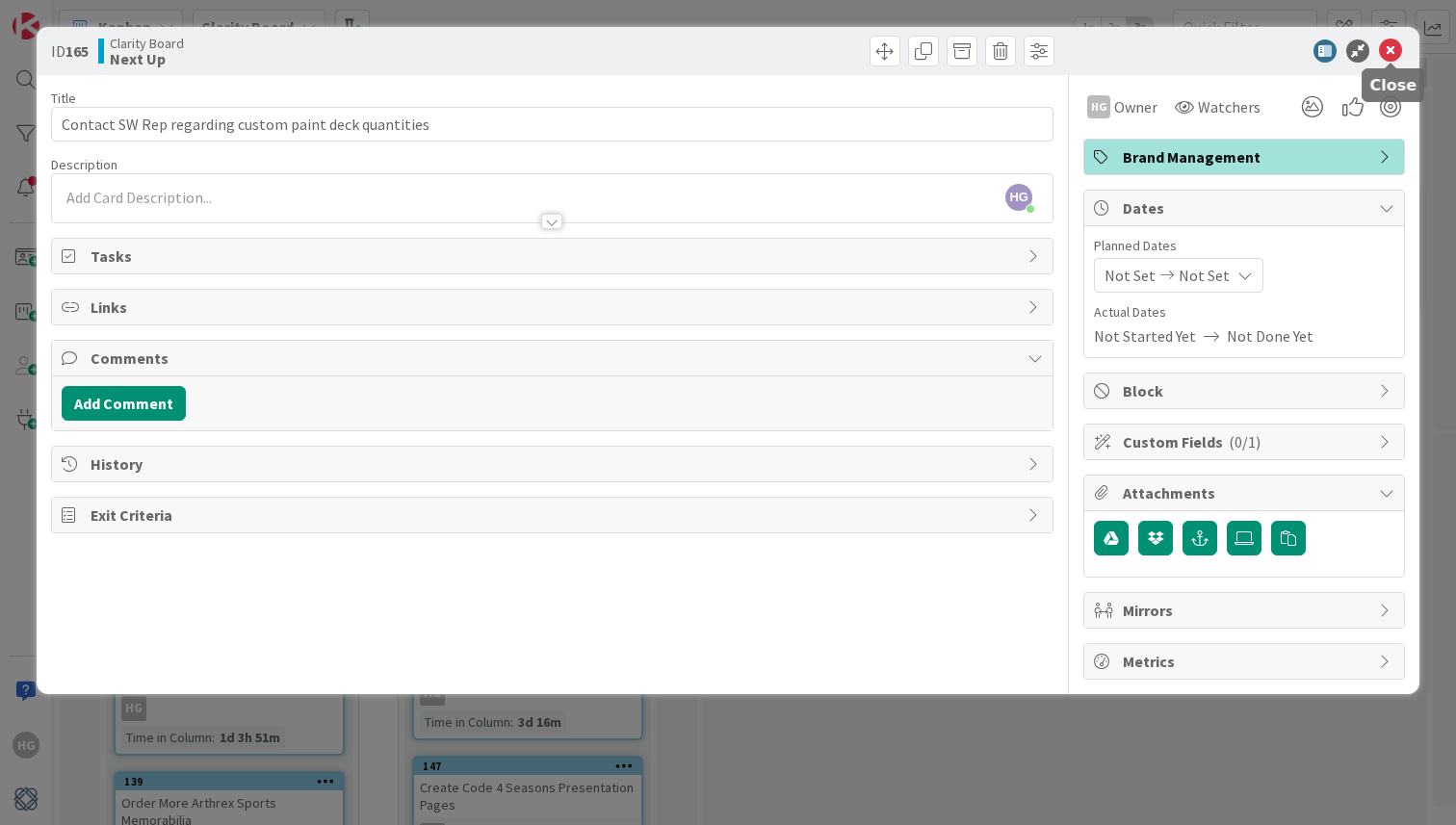
click at [1394, 45] on icon at bounding box center [1390, 51] width 24 height 24
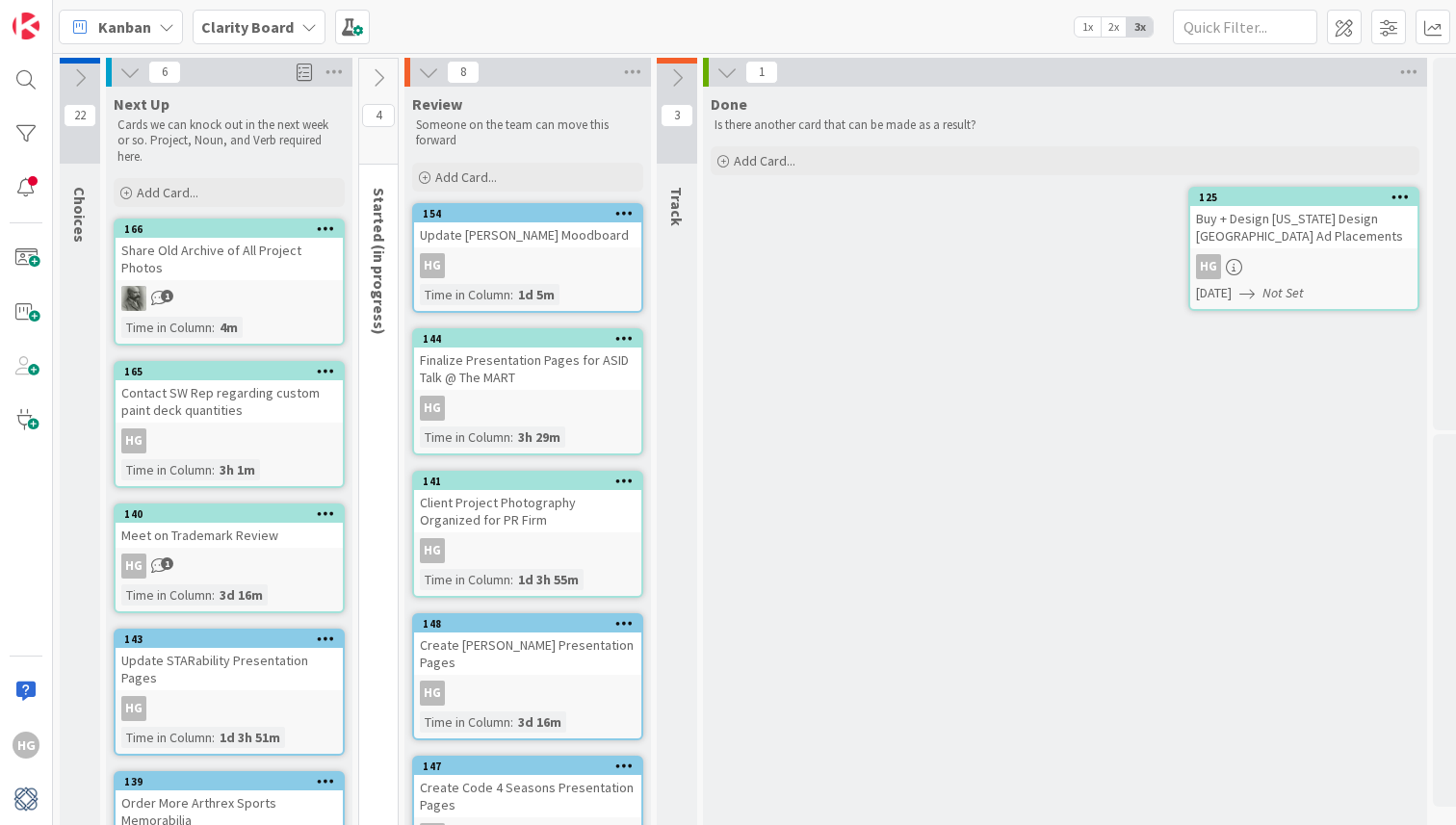
click at [117, 80] on div "6" at bounding box center [229, 72] width 247 height 28
click at [123, 71] on icon at bounding box center [131, 73] width 22 height 22
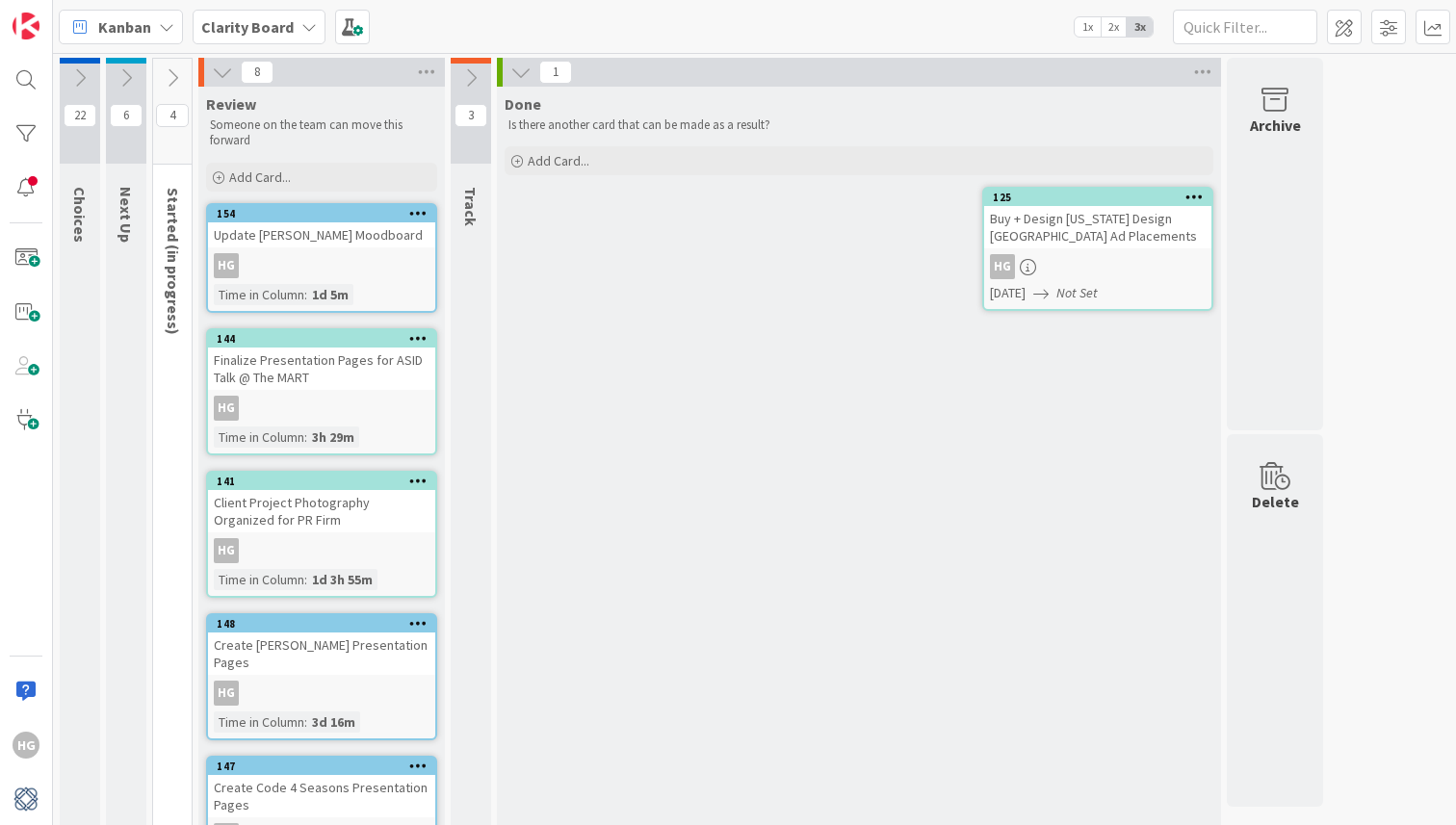
click at [170, 72] on icon at bounding box center [173, 79] width 22 height 22
